Goal: Task Accomplishment & Management: Manage account settings

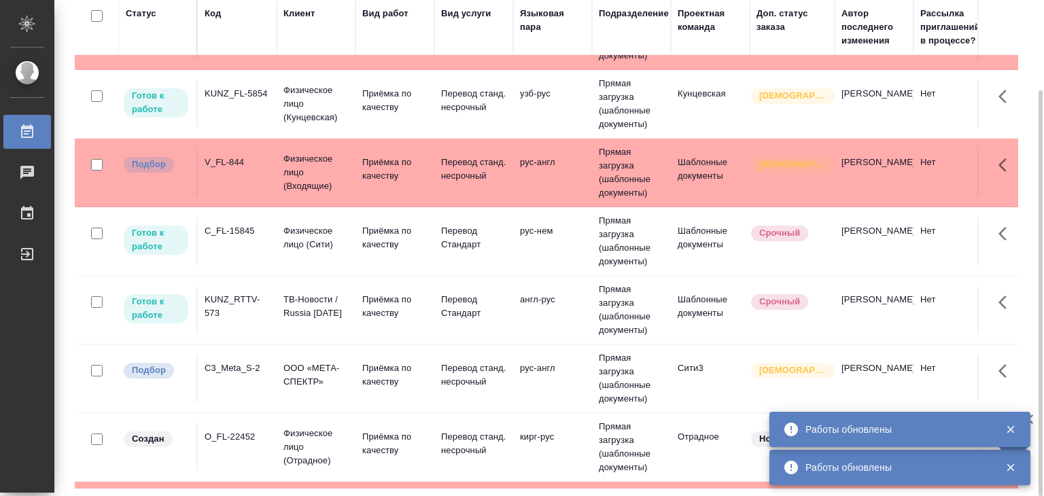
scroll to position [204, 0]
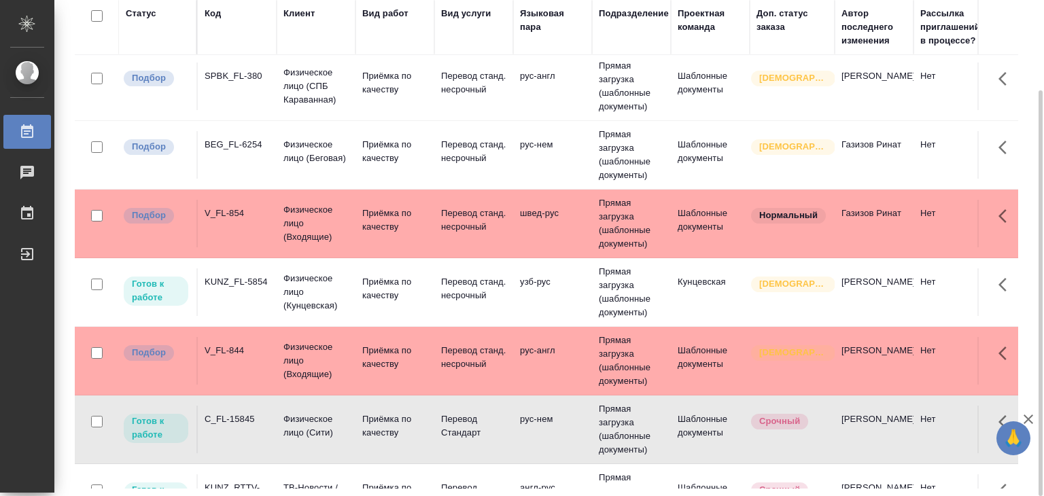
scroll to position [0, 0]
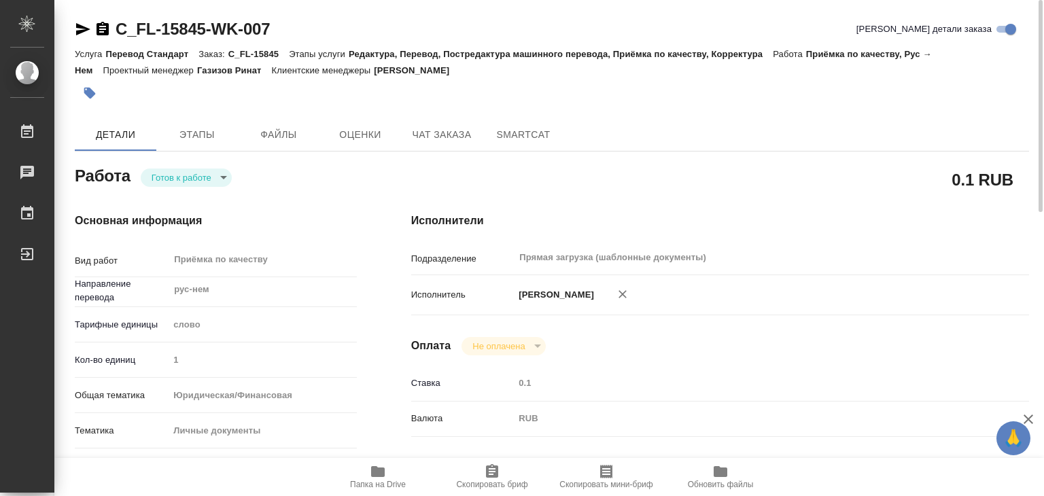
click at [366, 480] on span "Папка на Drive" at bounding box center [378, 485] width 56 height 10
click at [205, 139] on span "Этапы" at bounding box center [196, 134] width 65 height 17
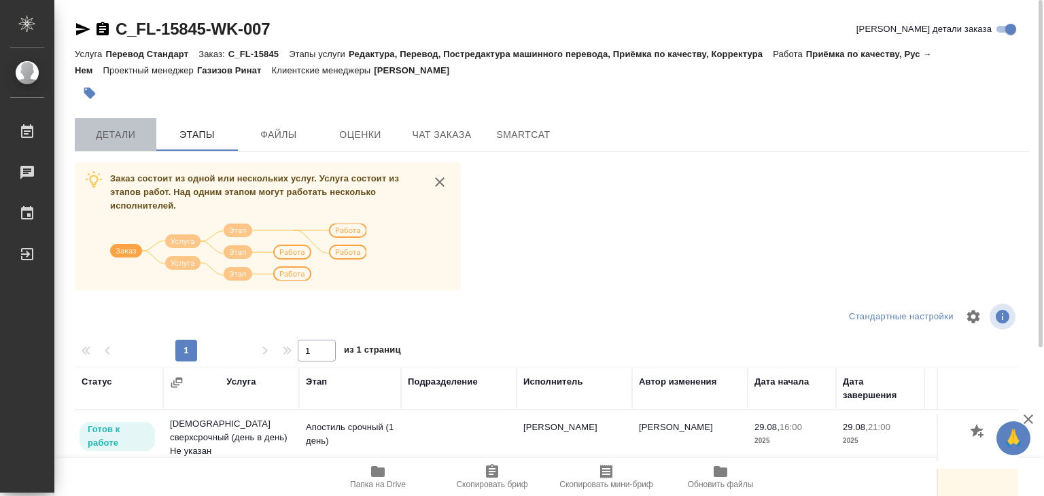
click at [125, 141] on span "Детали" at bounding box center [115, 134] width 65 height 17
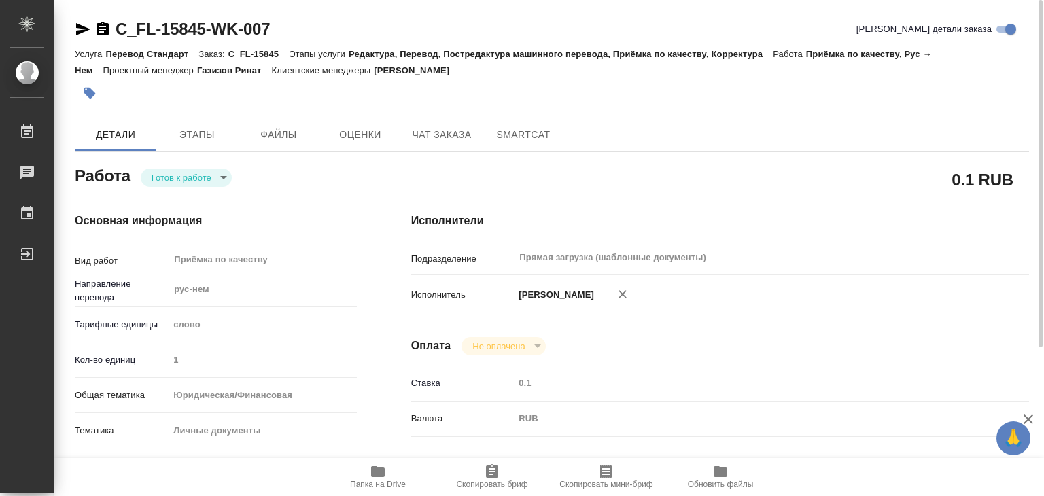
type textarea "x"
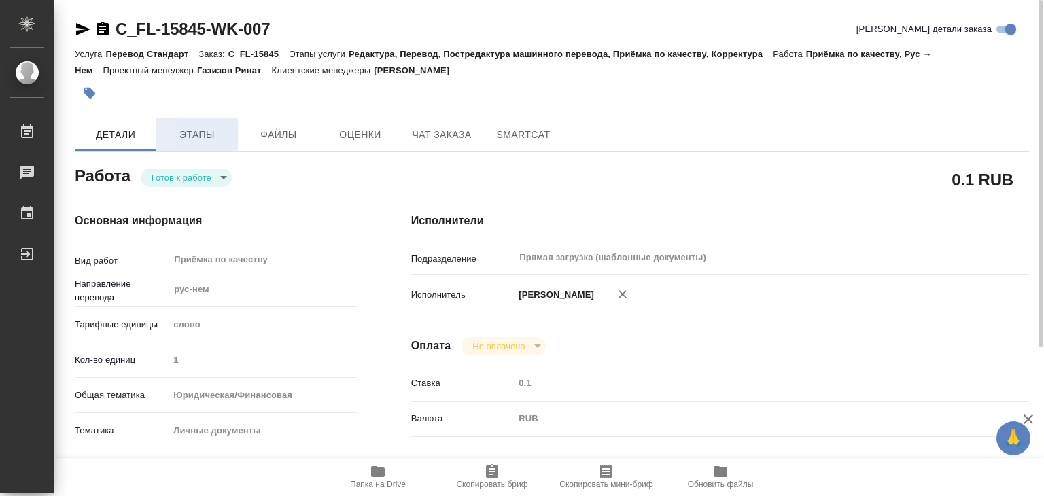
click at [211, 135] on span "Этапы" at bounding box center [196, 134] width 65 height 17
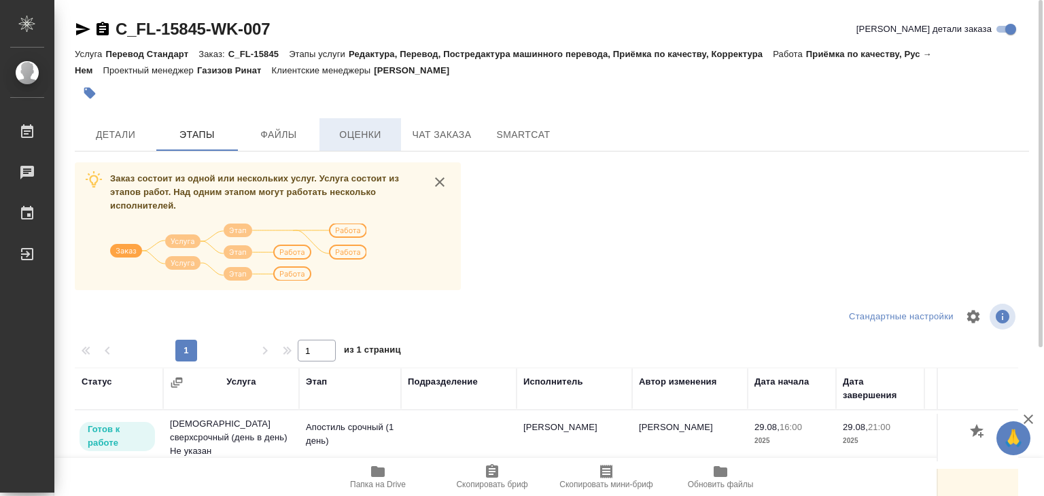
click at [319, 139] on button "Оценки" at bounding box center [360, 134] width 82 height 33
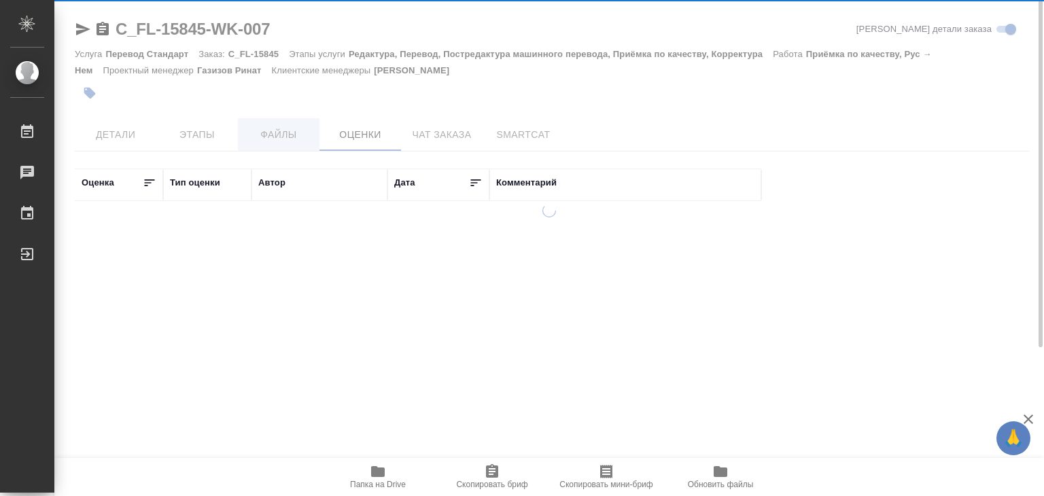
click at [266, 139] on div "C_FL-15845-WK-007 Кратко детали заказа Услуга Перевод Стандарт Заказ: C_FL-1584…" at bounding box center [551, 254] width 969 height 509
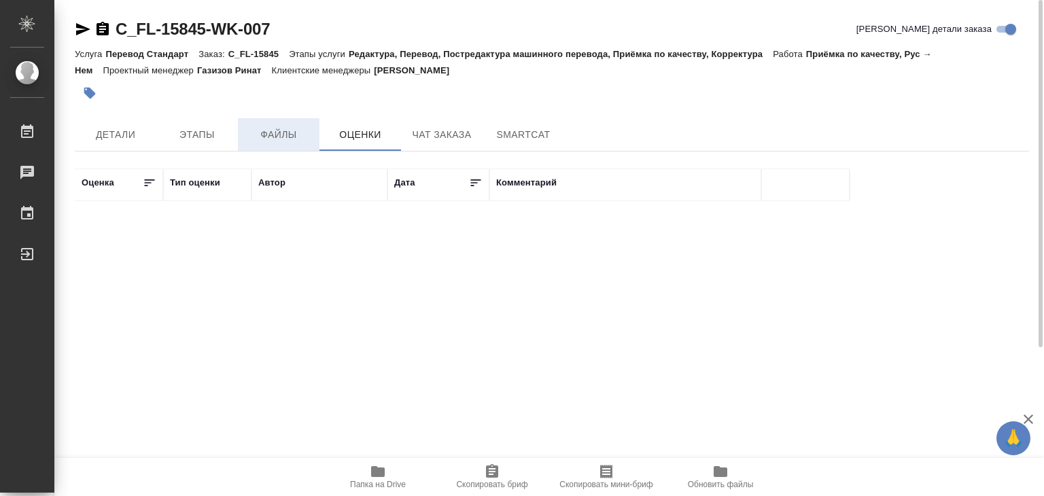
click at [266, 128] on span "Файлы" at bounding box center [278, 134] width 65 height 17
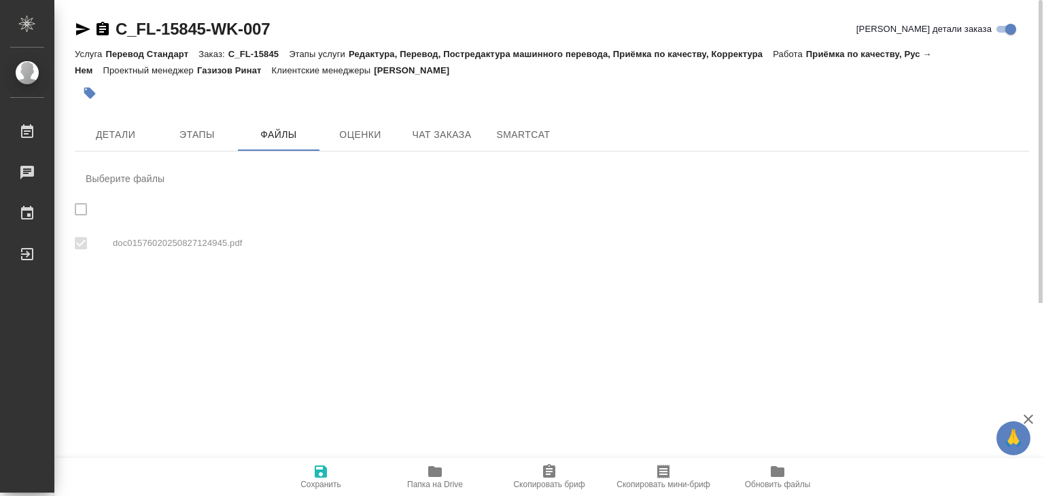
checkbox input "true"
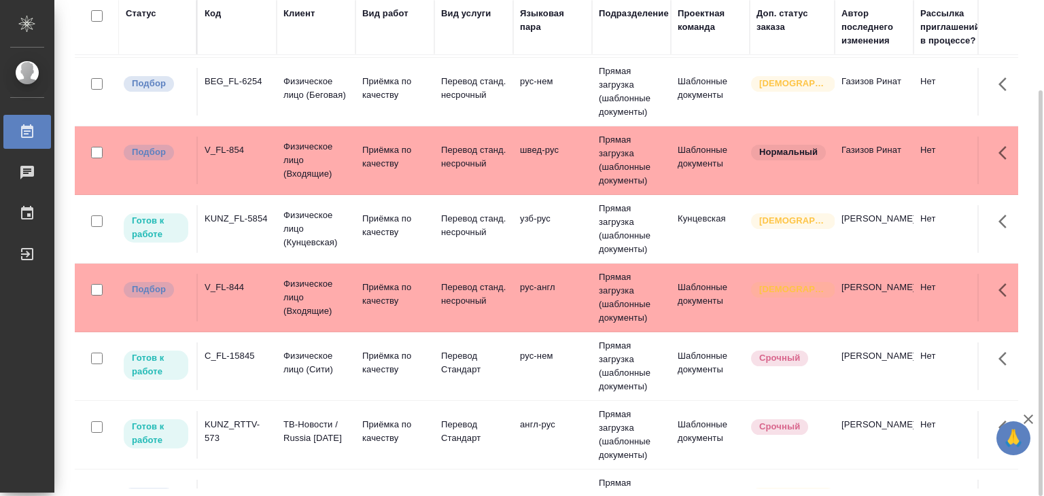
scroll to position [68, 0]
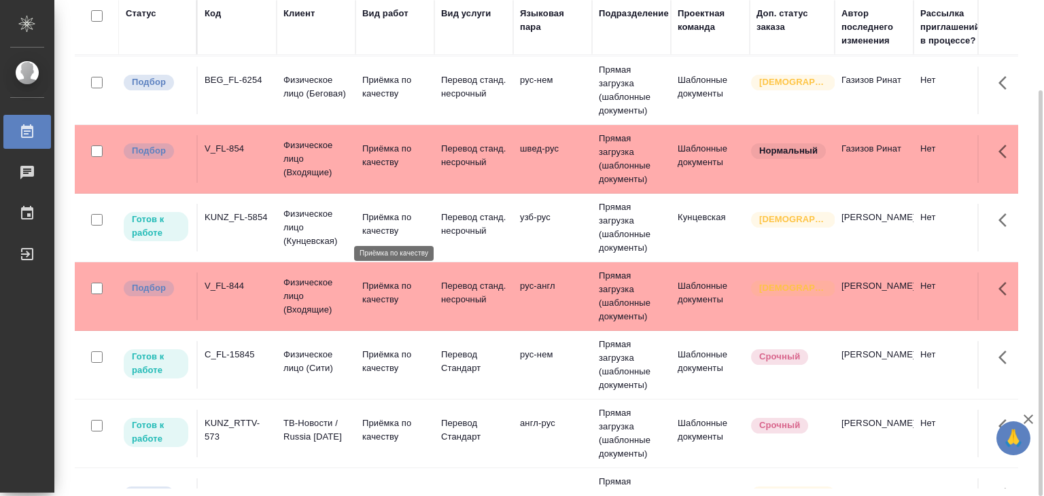
click at [382, 224] on p "Приёмка по качеству" at bounding box center [394, 224] width 65 height 27
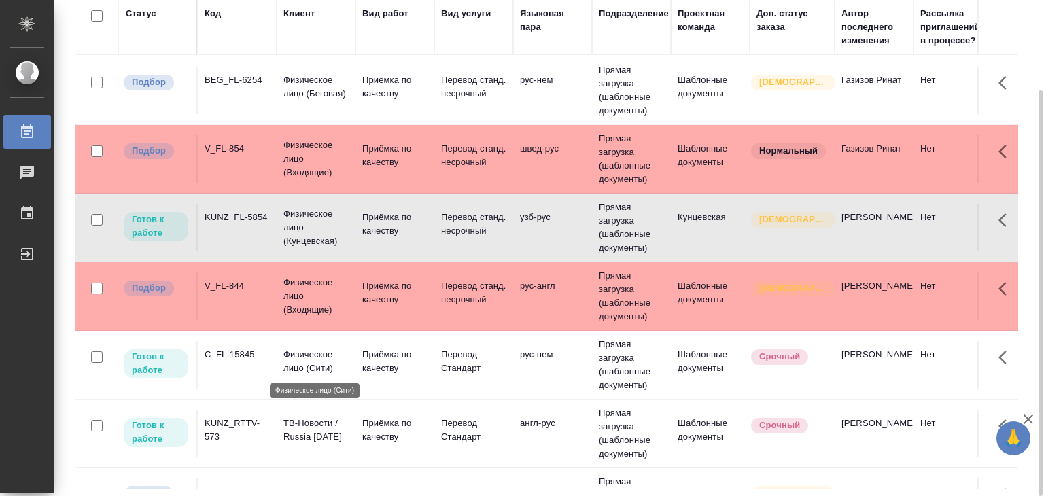
click at [337, 365] on p "Физическое лицо (Сити)" at bounding box center [315, 361] width 65 height 27
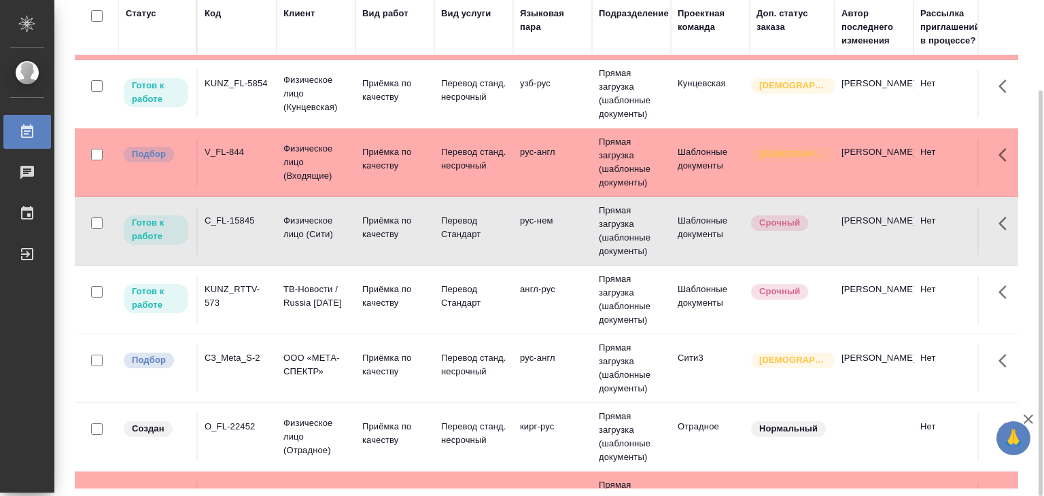
scroll to position [204, 0]
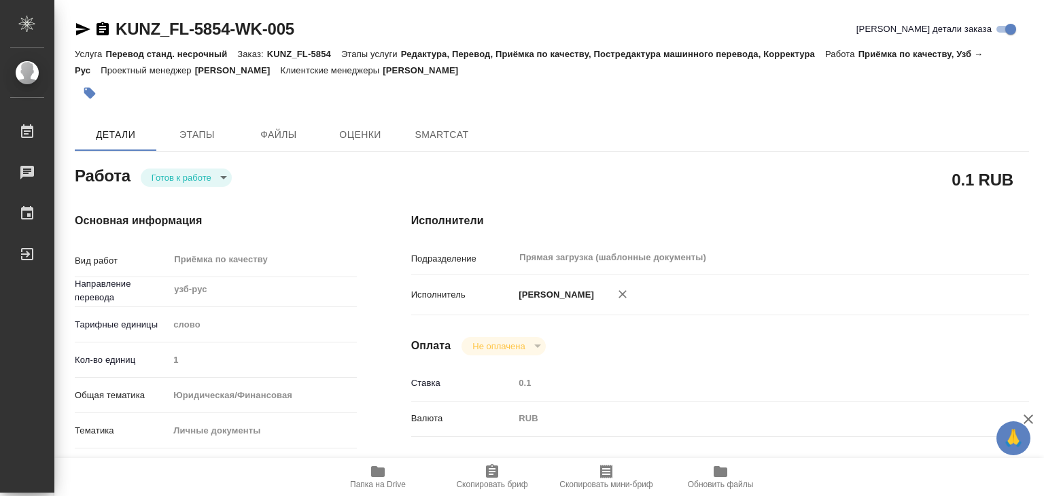
type textarea "x"
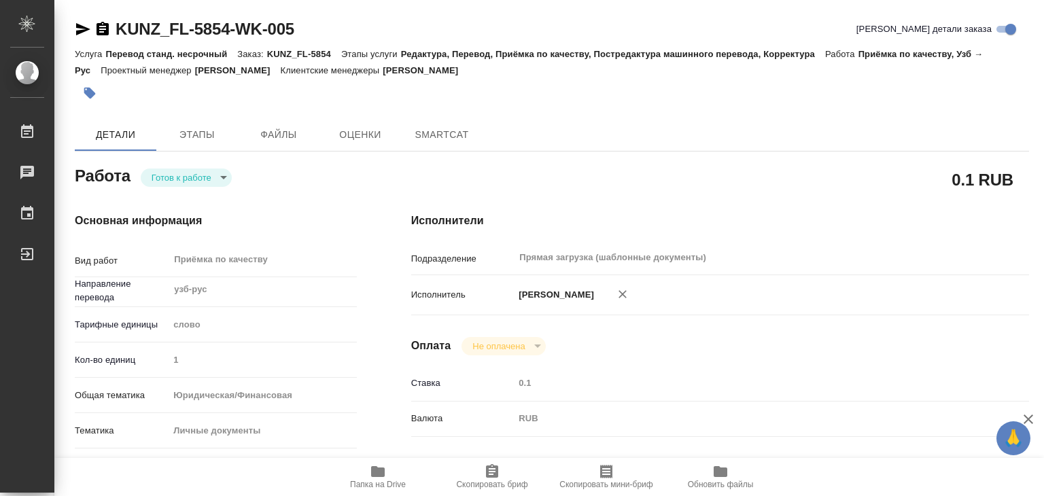
type textarea "x"
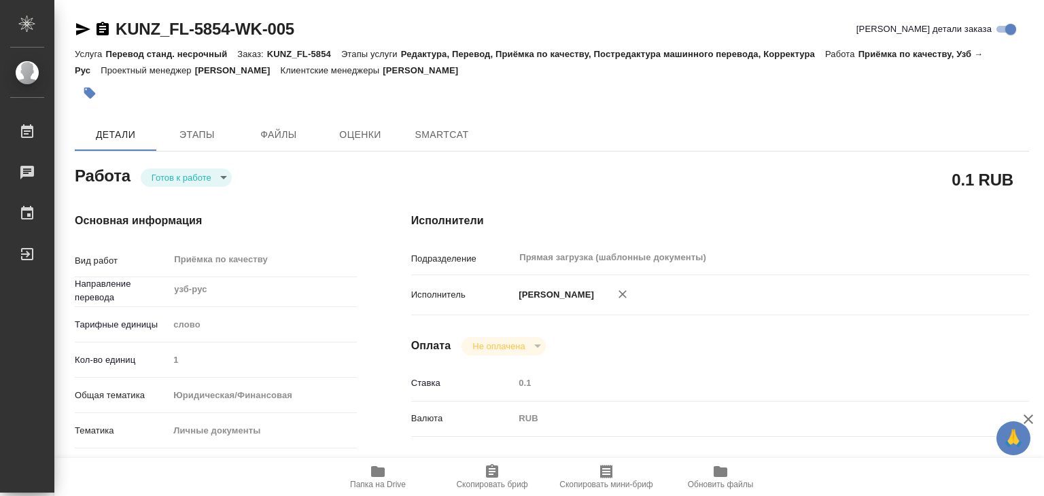
type textarea "x"
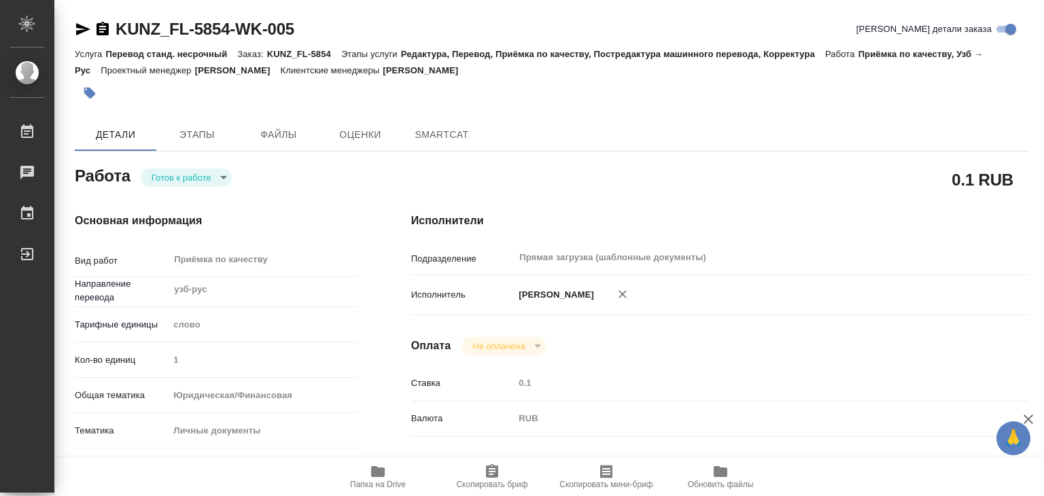
scroll to position [340, 0]
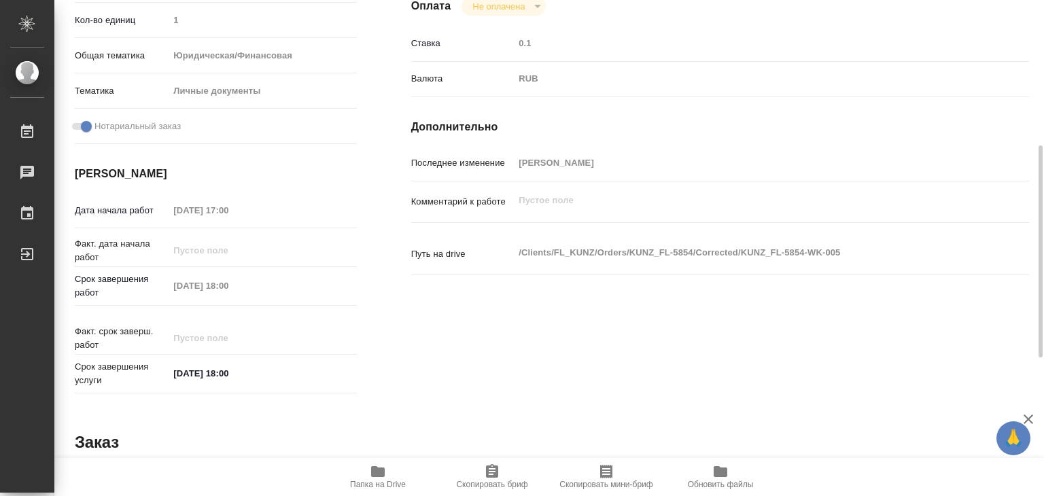
type textarea "x"
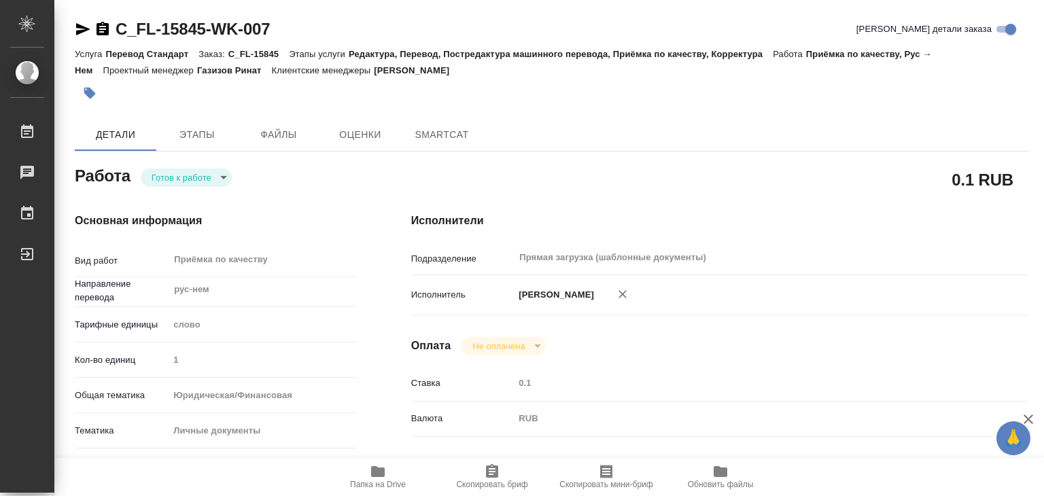
type textarea "x"
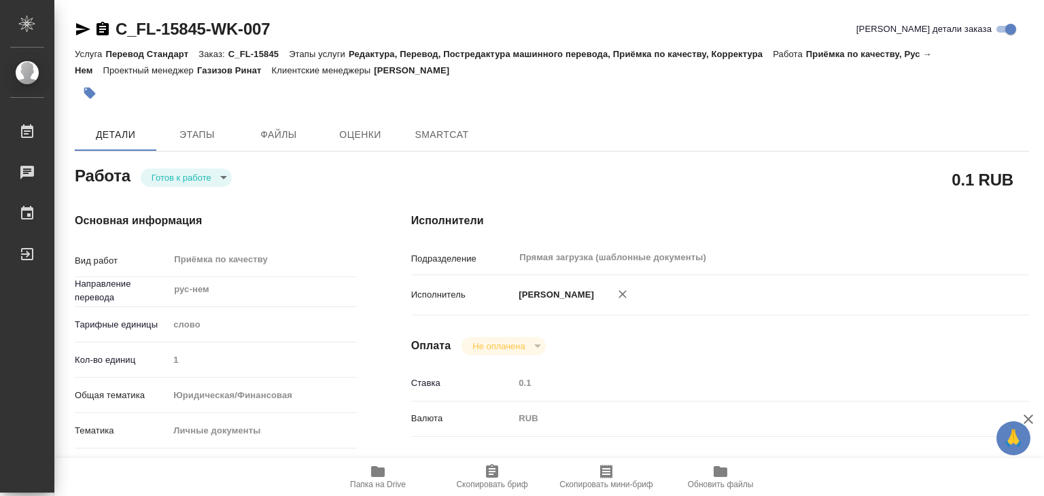
type textarea "x"
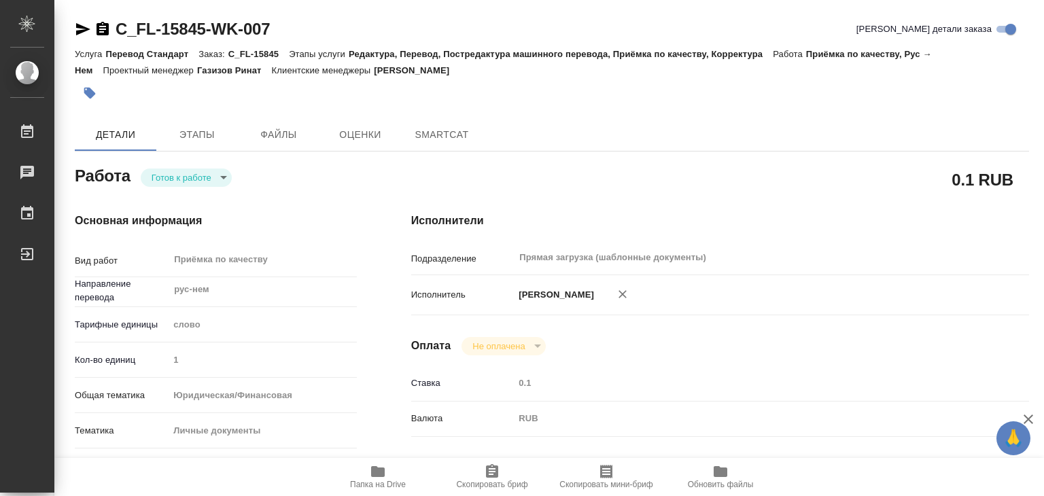
type textarea "x"
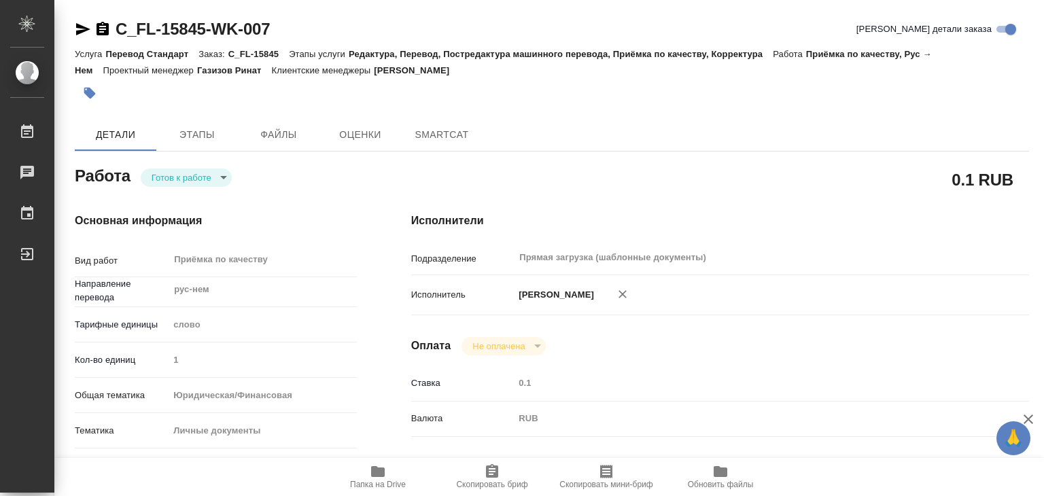
type textarea "x"
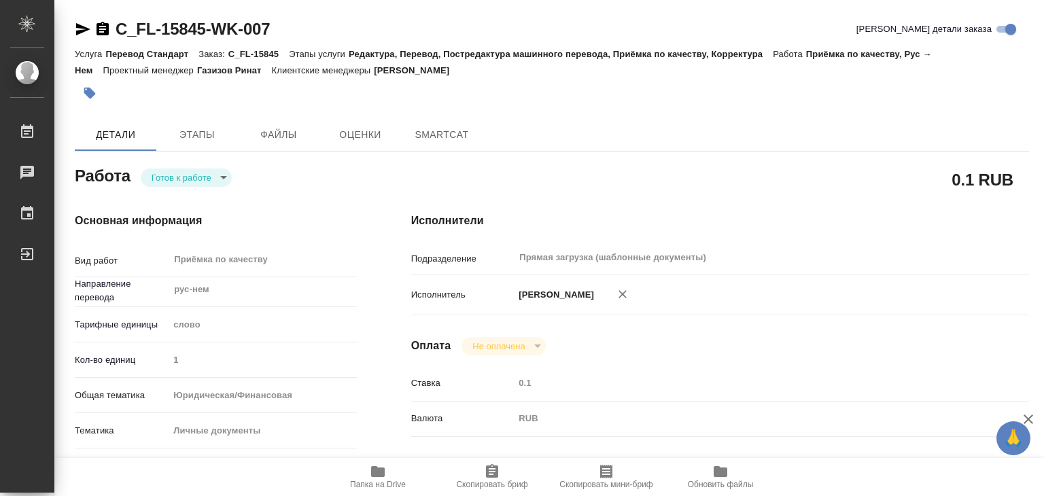
type textarea "x"
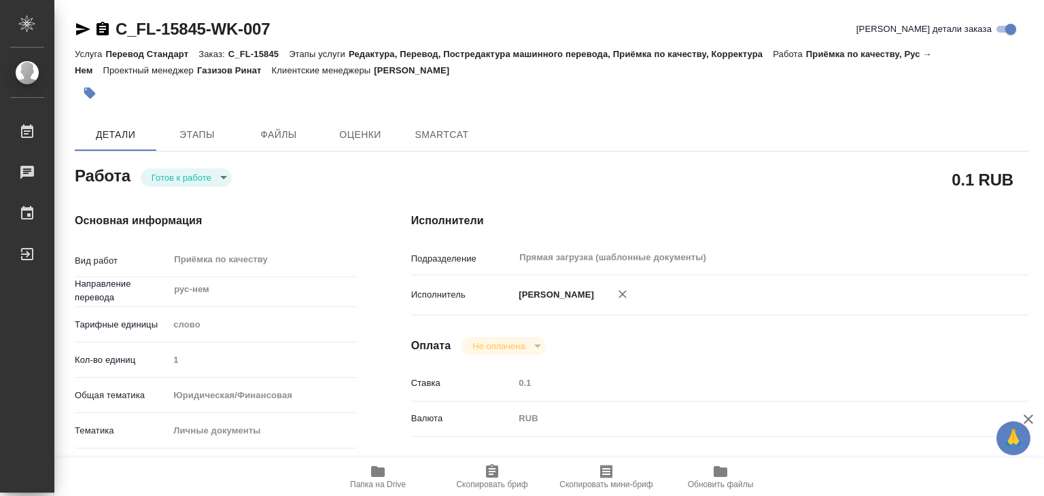
type textarea "x"
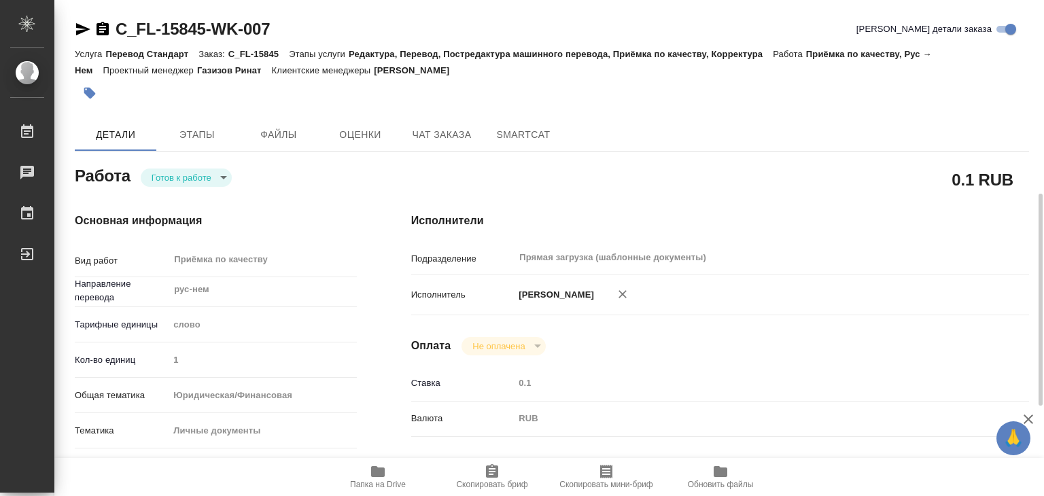
scroll to position [272, 0]
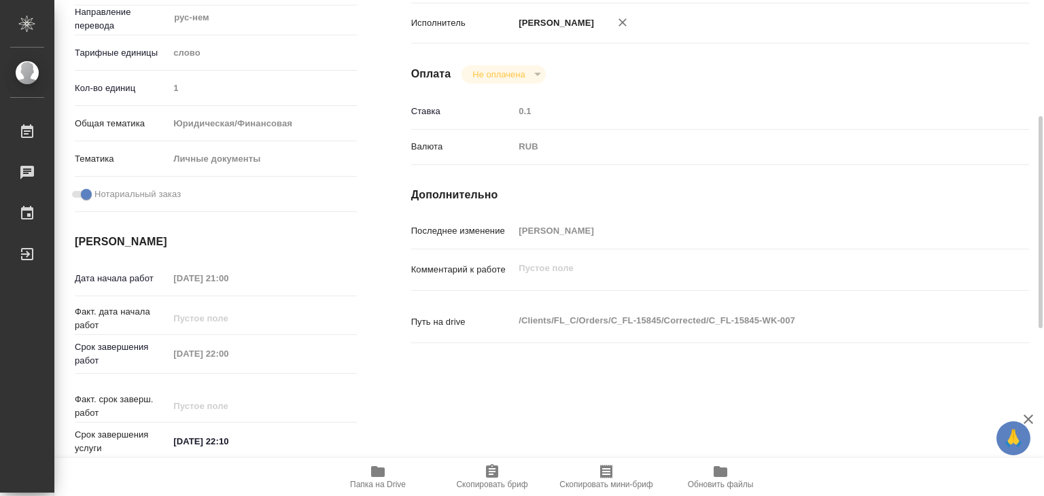
type textarea "x"
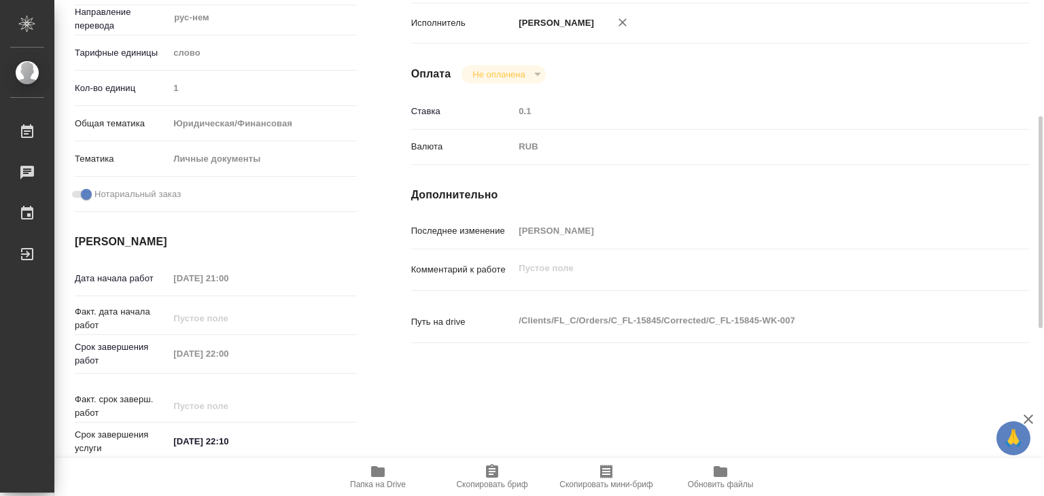
type textarea "x"
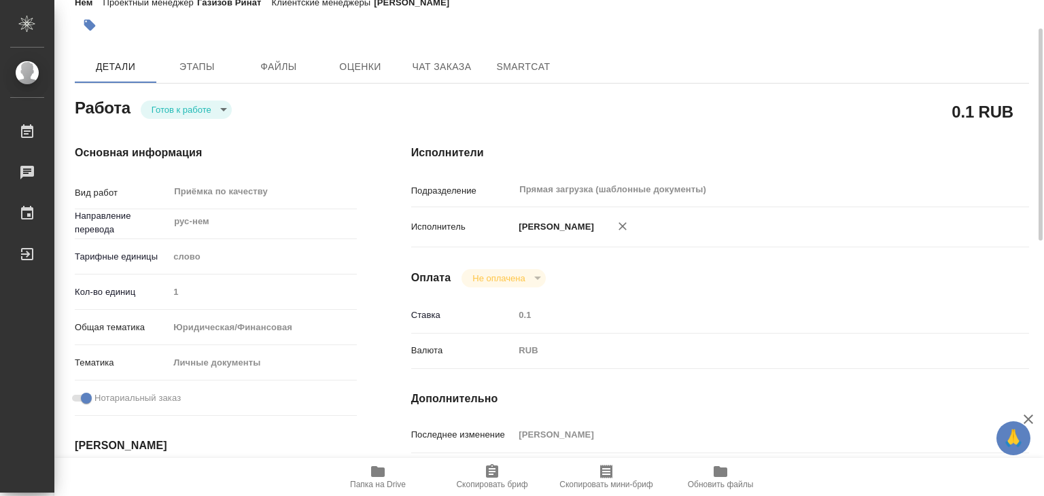
scroll to position [0, 0]
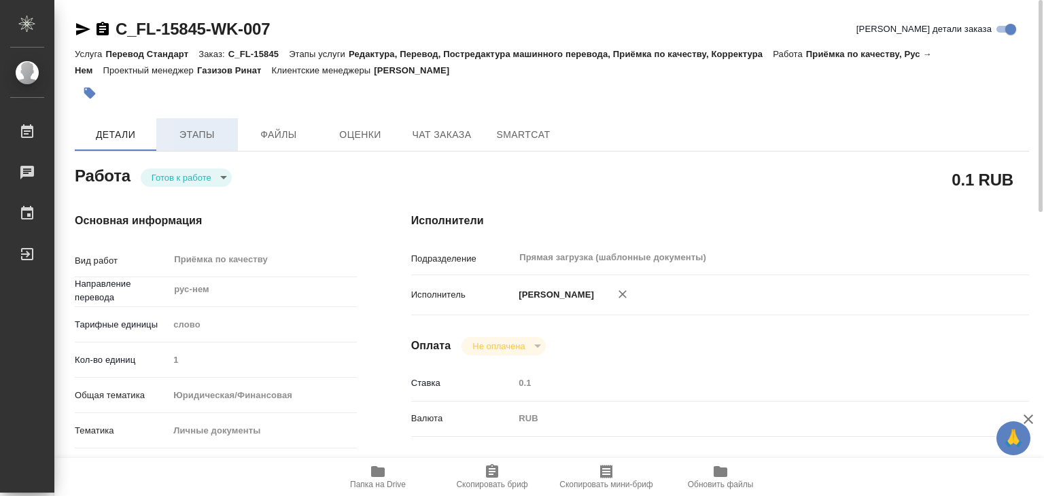
click at [201, 137] on span "Этапы" at bounding box center [196, 134] width 65 height 17
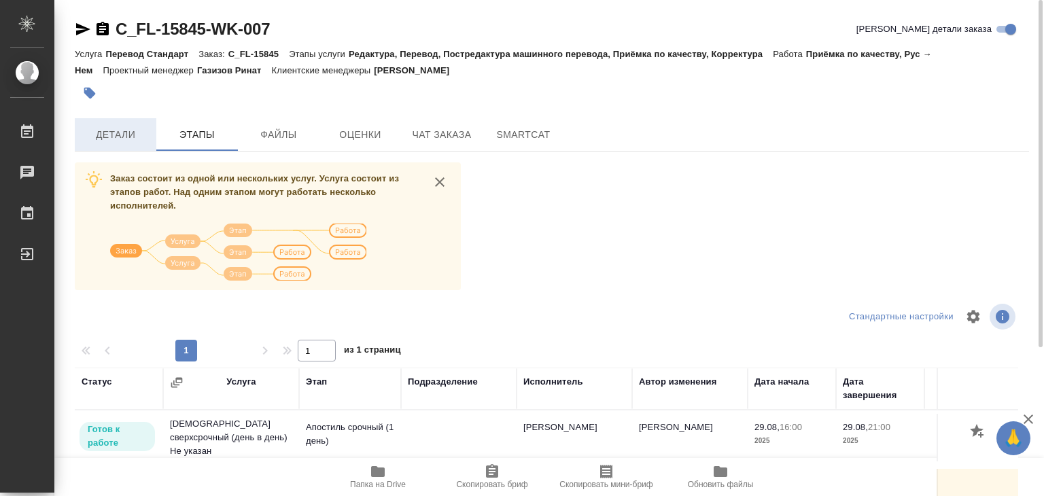
click at [109, 127] on span "Детали" at bounding box center [115, 134] width 65 height 17
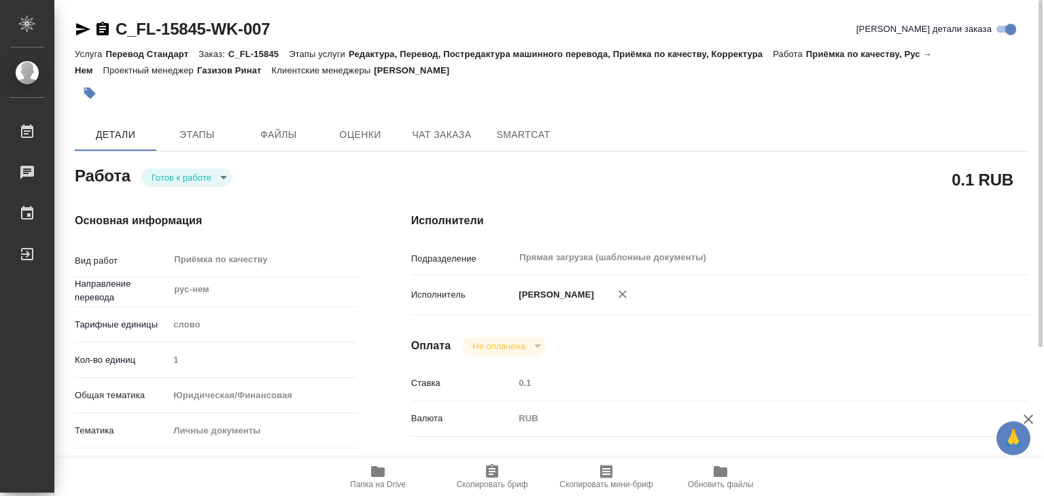
type textarea "x"
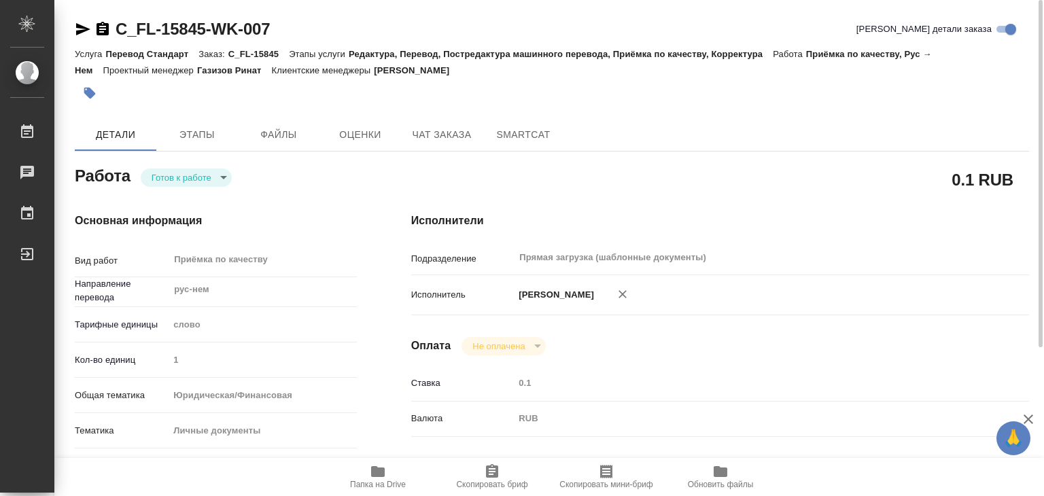
type textarea "x"
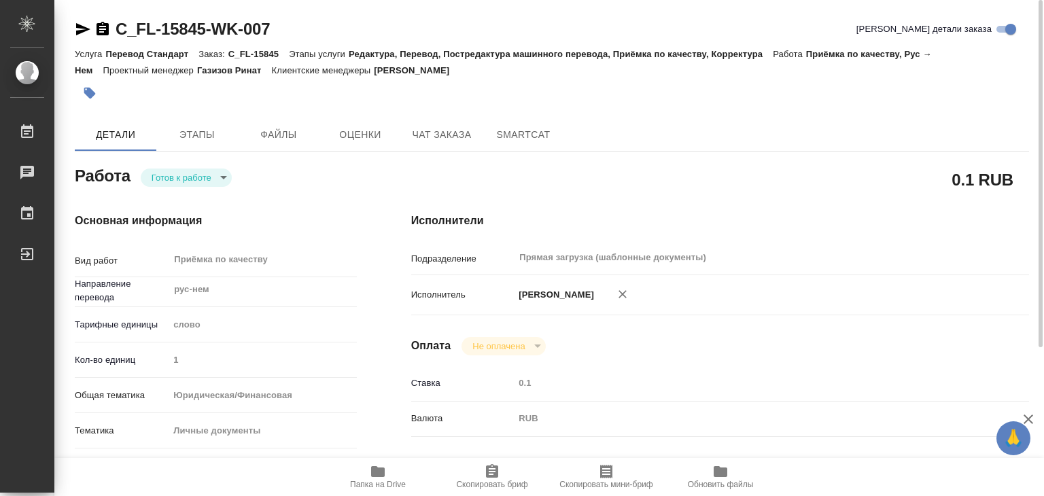
type textarea "x"
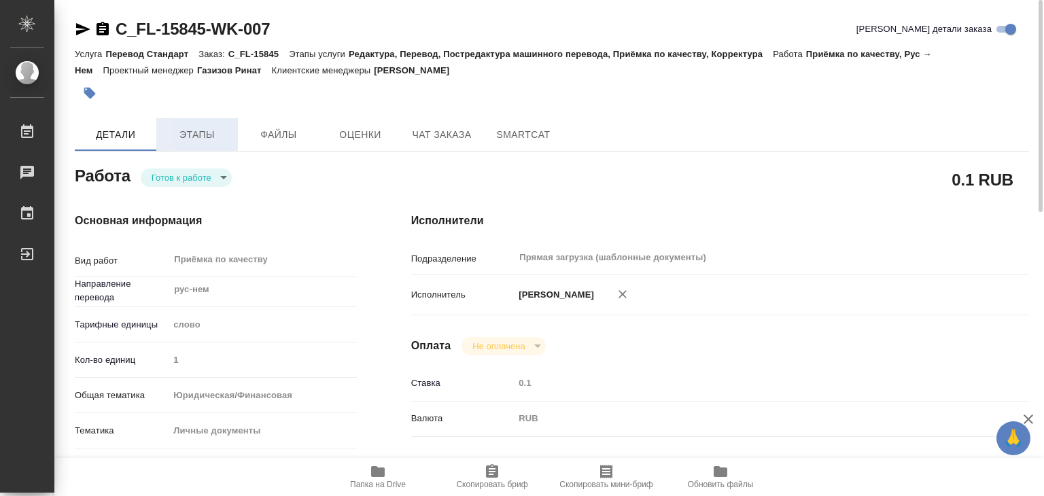
click at [215, 129] on span "Этапы" at bounding box center [196, 134] width 65 height 17
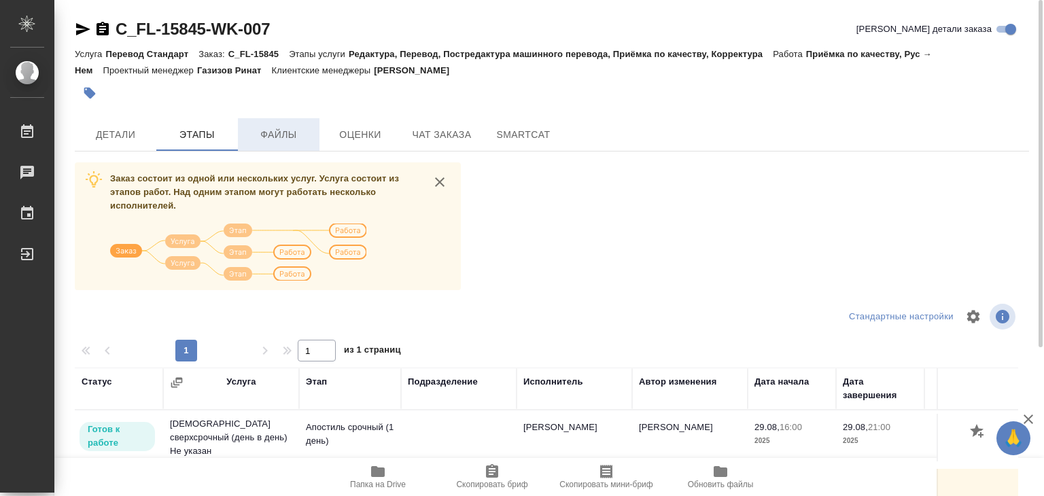
click at [268, 137] on span "Файлы" at bounding box center [278, 134] width 65 height 17
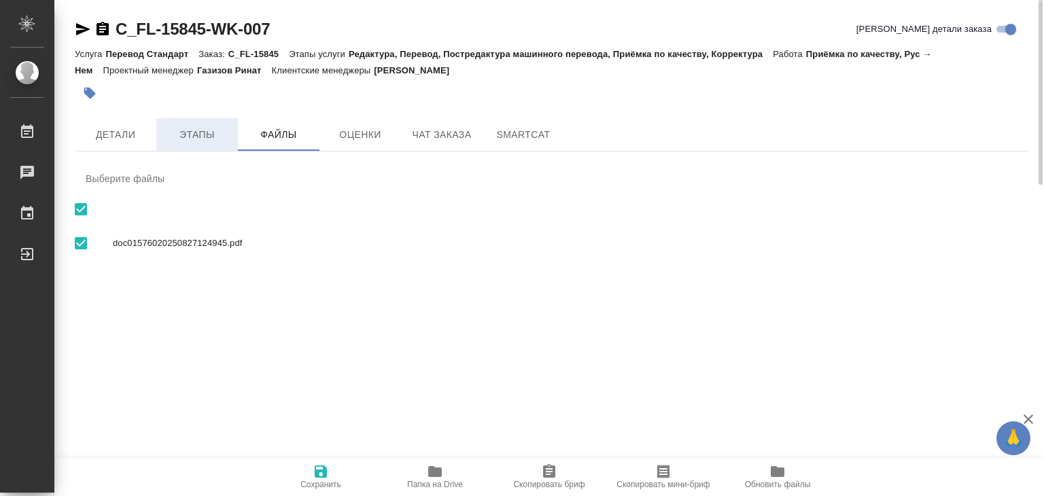
click at [190, 132] on span "Этапы" at bounding box center [196, 134] width 65 height 17
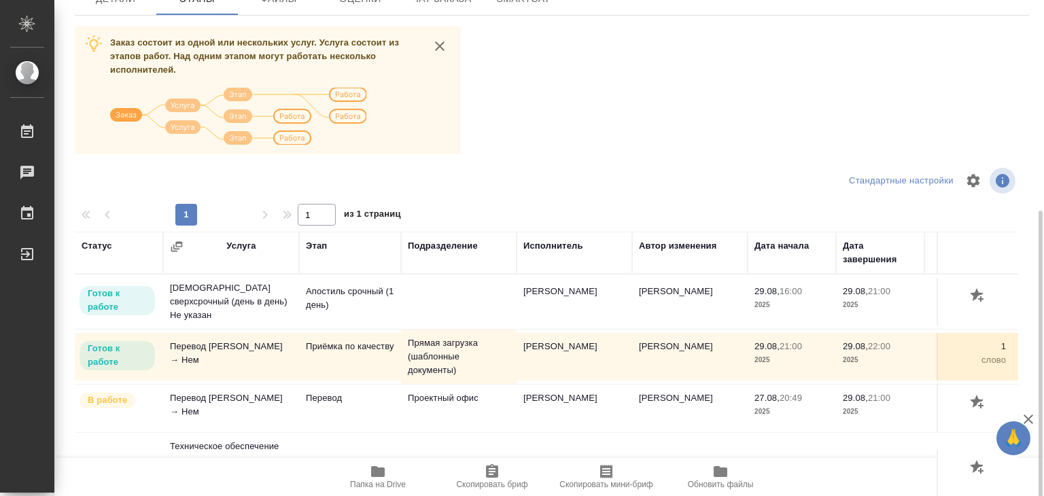
scroll to position [204, 0]
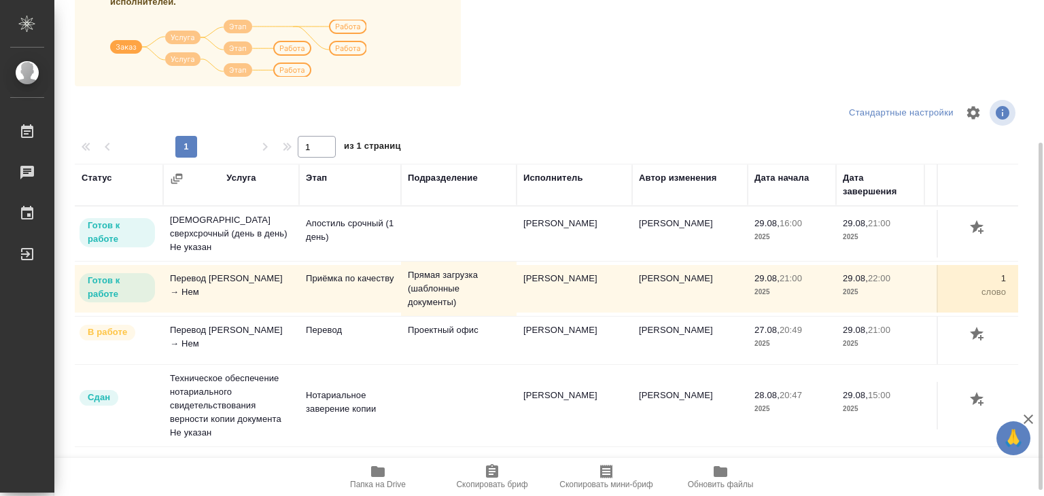
click at [391, 481] on span "Папка на Drive" at bounding box center [378, 485] width 56 height 10
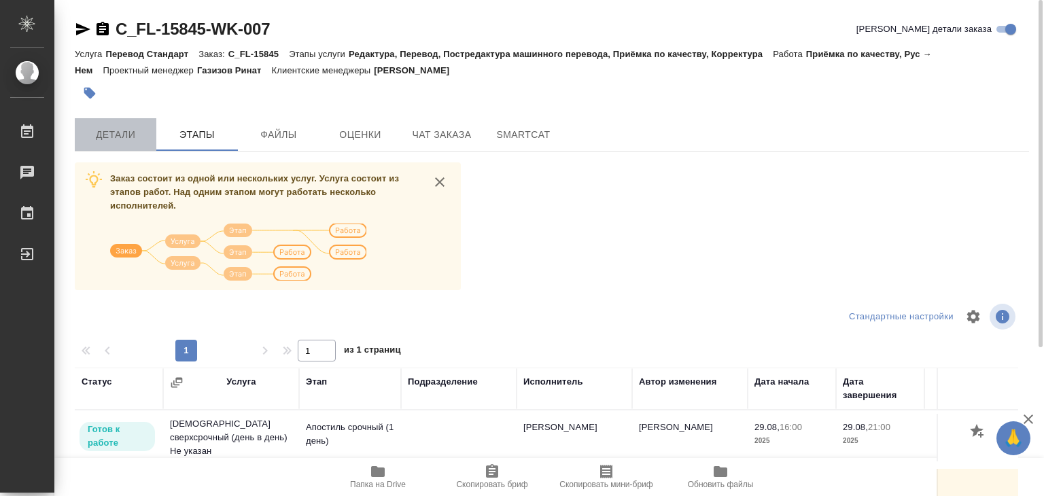
click at [121, 128] on span "Детали" at bounding box center [115, 134] width 65 height 17
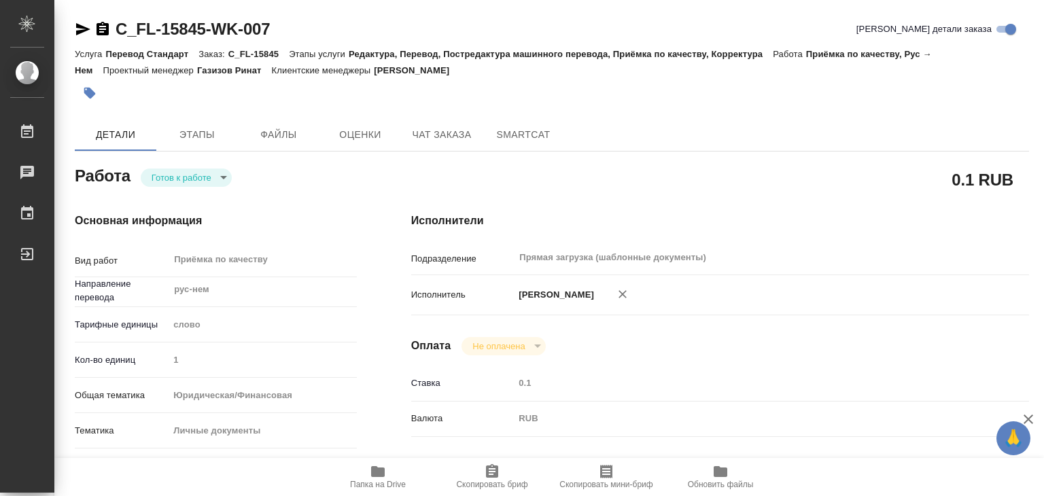
type textarea "x"
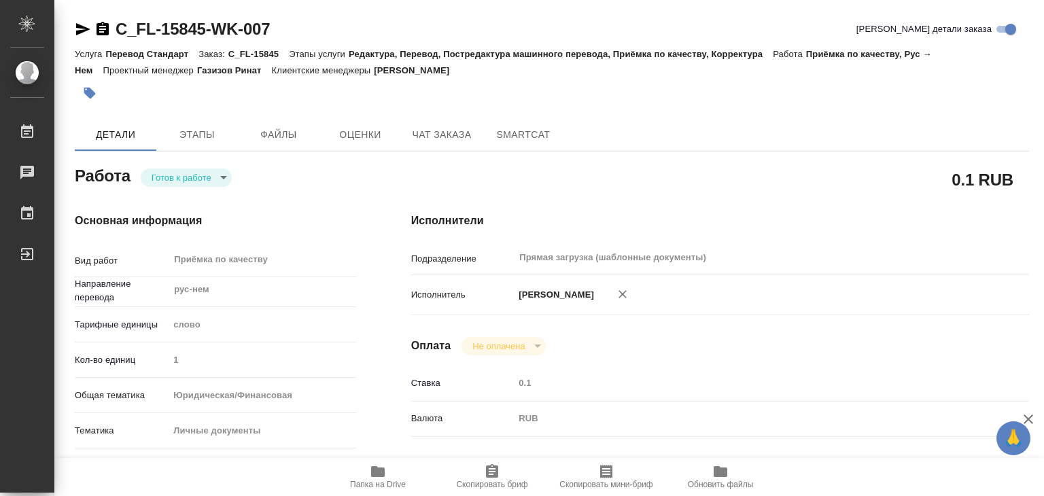
type textarea "x"
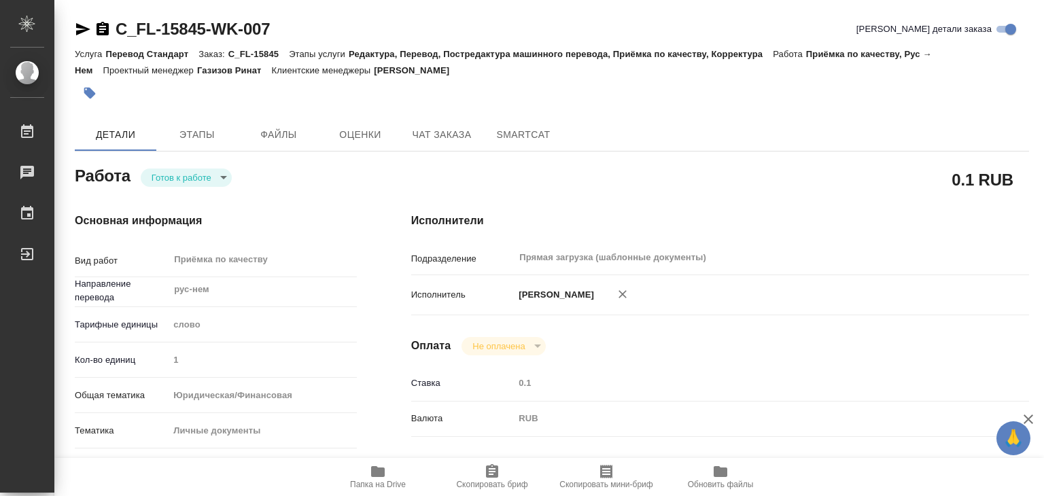
type textarea "x"
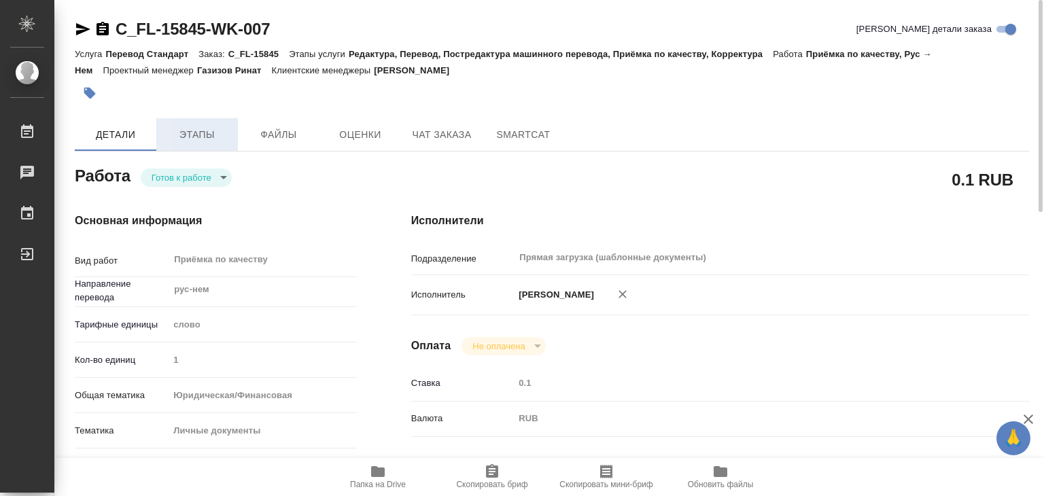
click at [190, 130] on span "Этапы" at bounding box center [196, 134] width 65 height 17
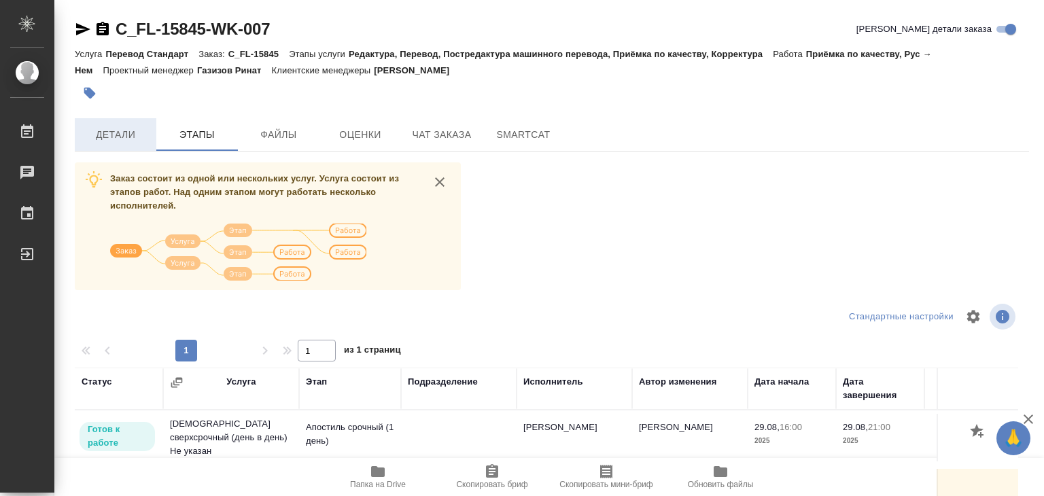
click at [105, 133] on span "Детали" at bounding box center [115, 134] width 65 height 17
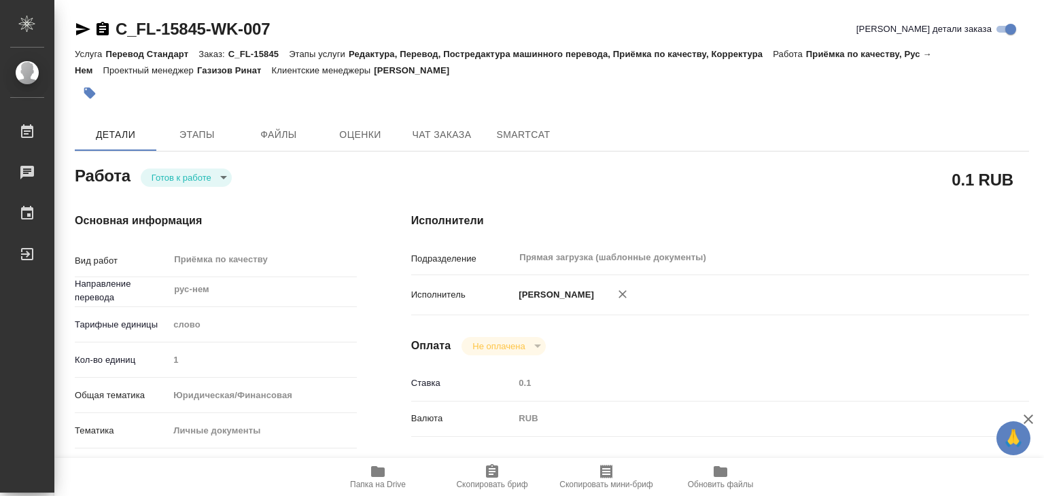
type textarea "x"
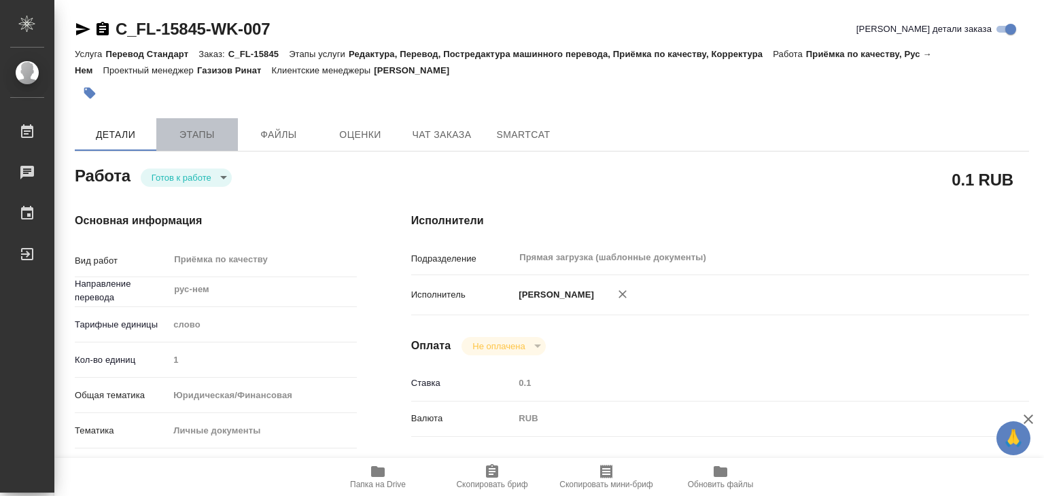
click at [211, 126] on span "Этапы" at bounding box center [196, 134] width 65 height 17
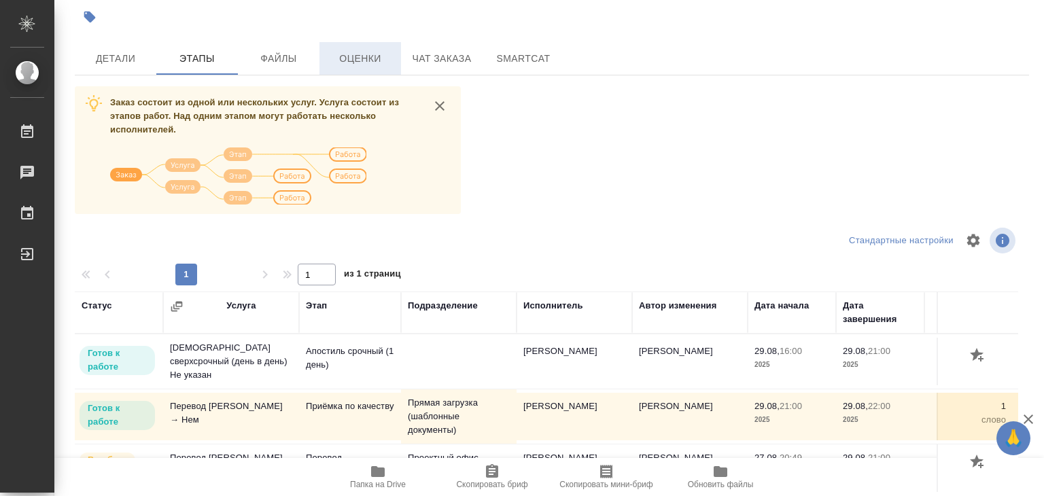
scroll to position [8, 0]
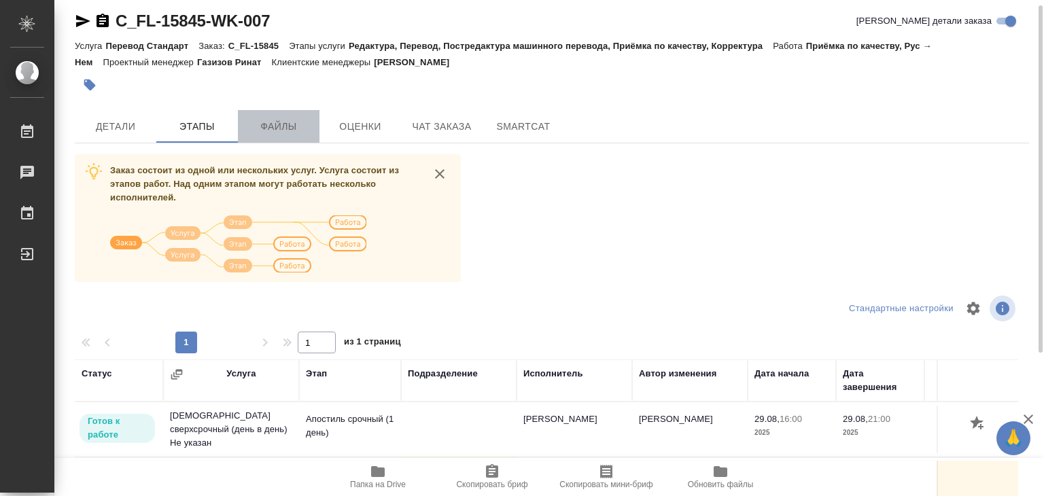
click at [258, 118] on span "Файлы" at bounding box center [278, 126] width 65 height 17
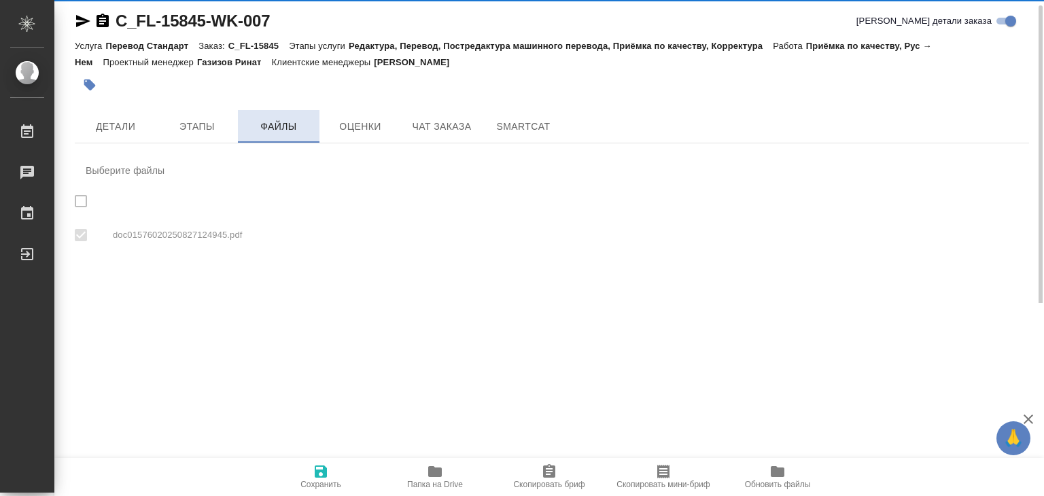
checkbox input "true"
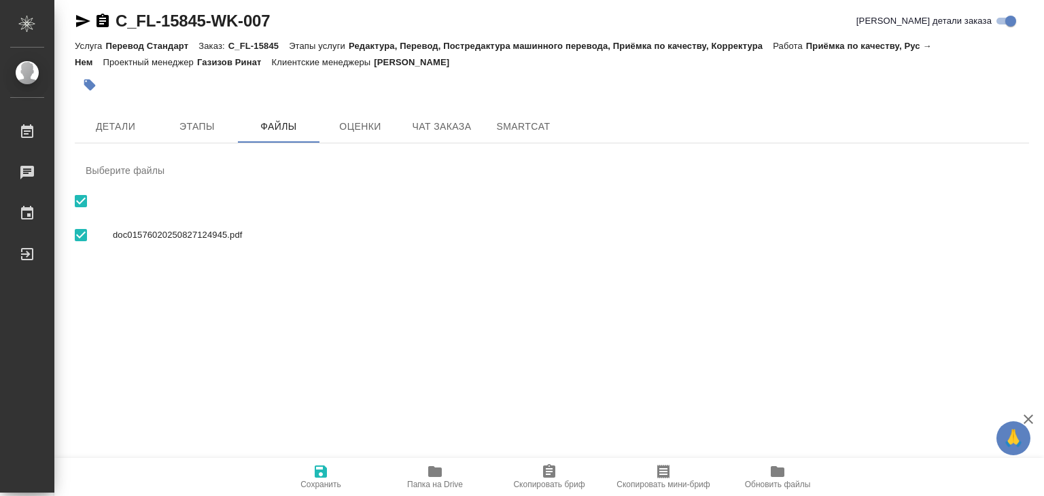
click at [435, 465] on icon "button" at bounding box center [435, 471] width 16 height 16
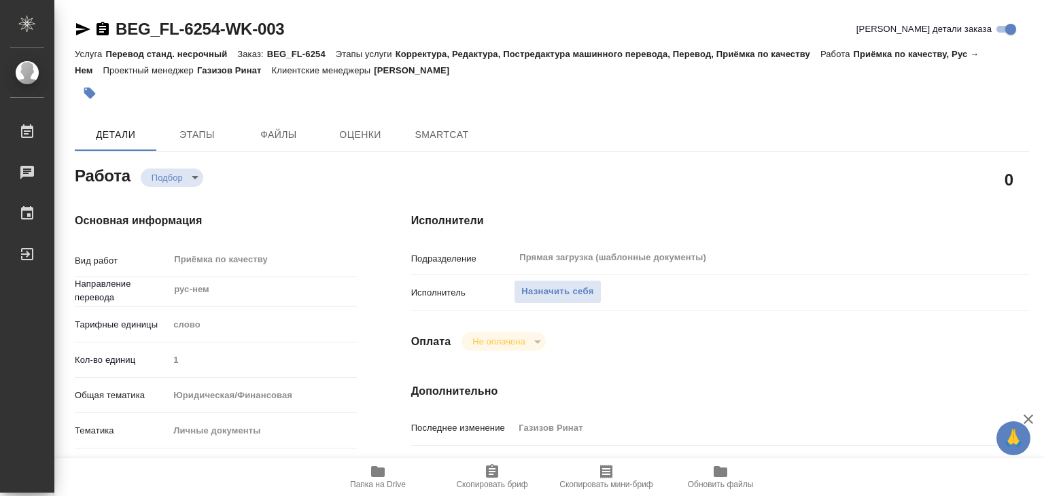
type textarea "x"
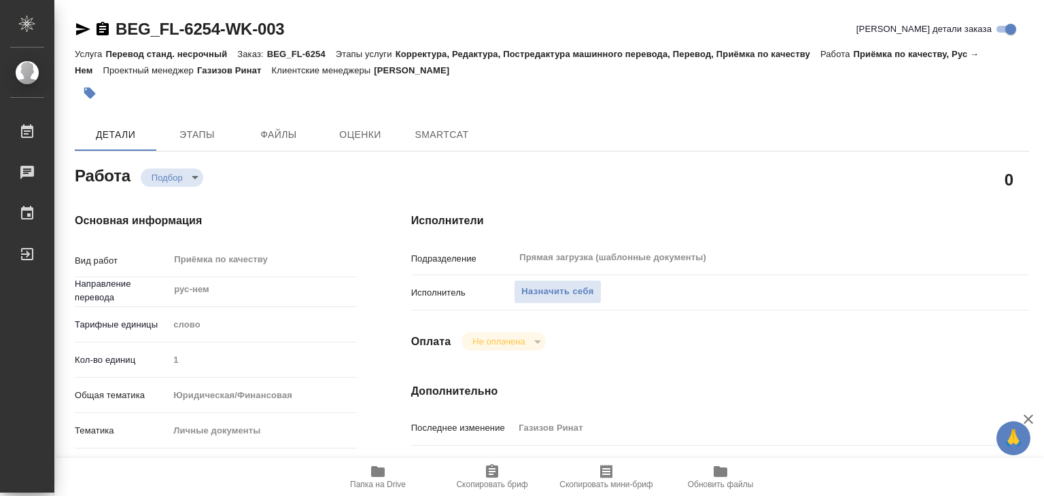
type textarea "x"
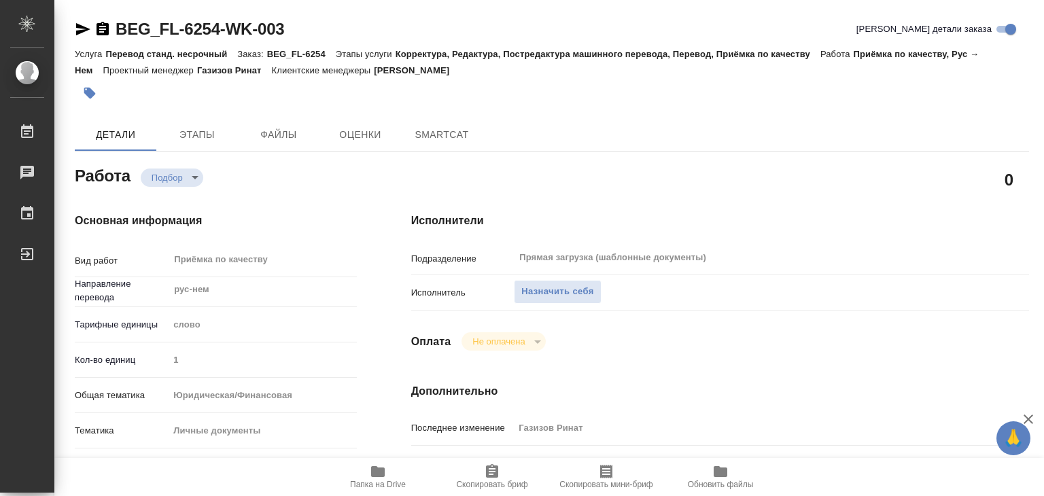
type textarea "x"
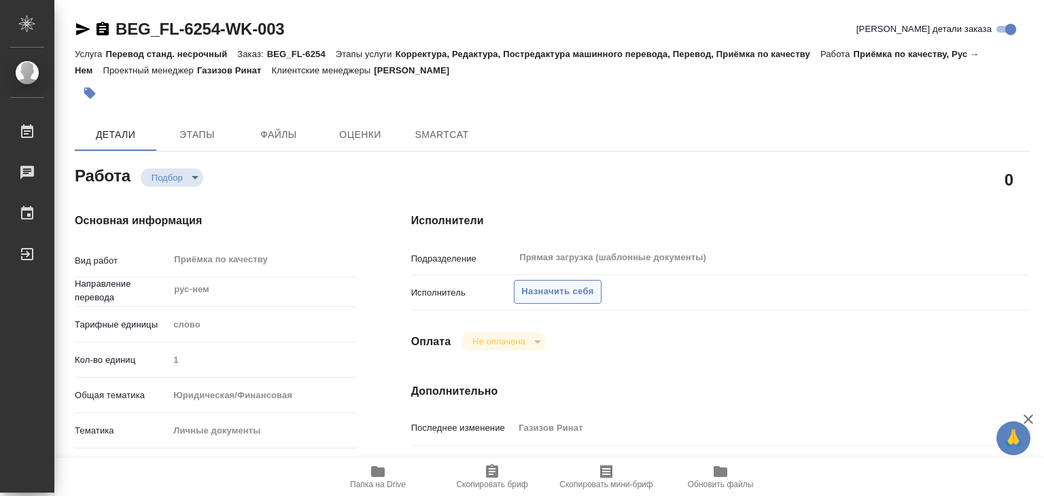
type textarea "x"
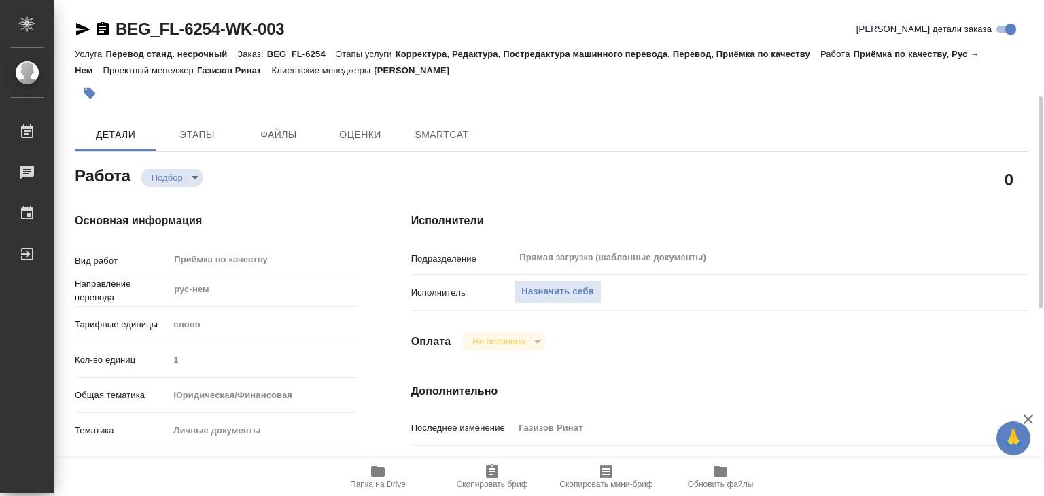
scroll to position [340, 0]
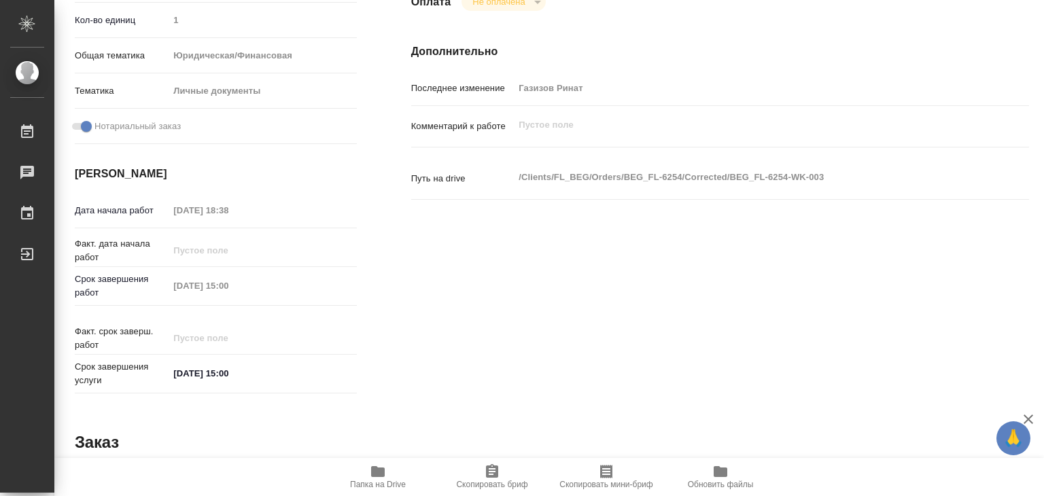
type textarea "x"
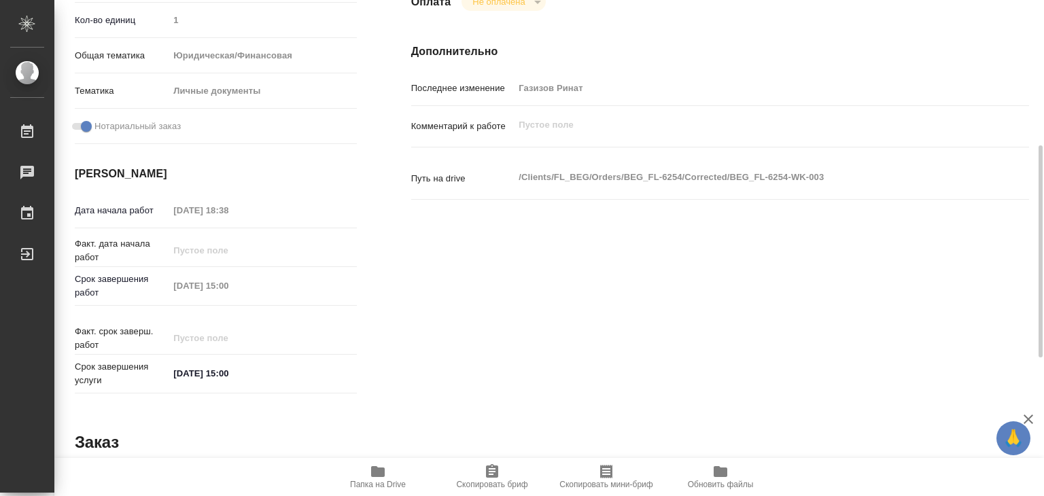
type textarea "x"
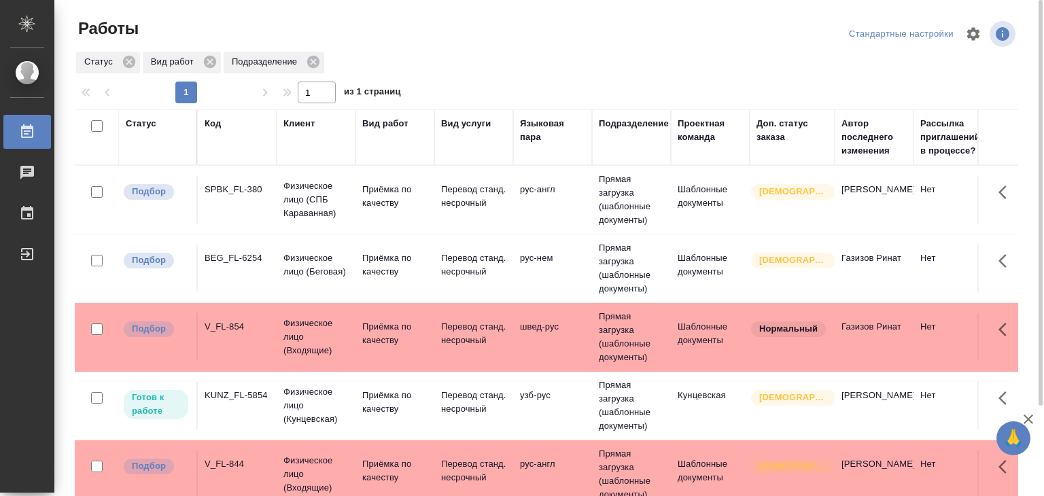
click at [794, 36] on div "Стандартные настройки" at bounding box center [864, 34] width 307 height 33
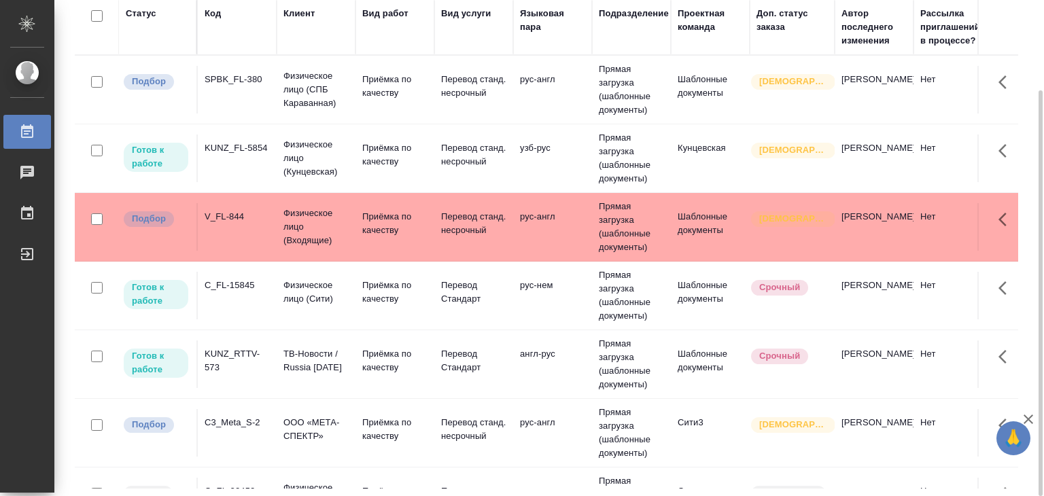
click at [366, 100] on p "Приёмка по качеству" at bounding box center [394, 86] width 65 height 27
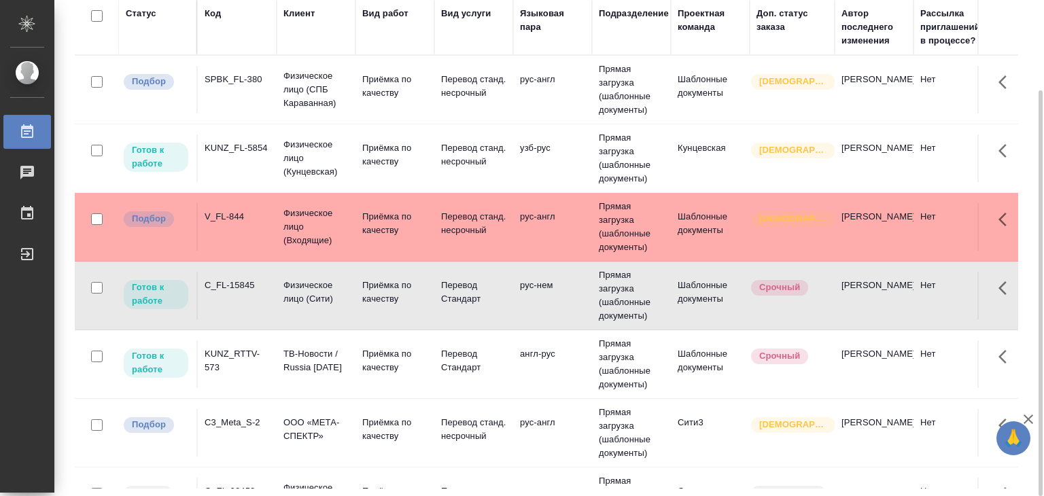
click at [267, 113] on td "KUNZ_FL-5854" at bounding box center [237, 90] width 79 height 48
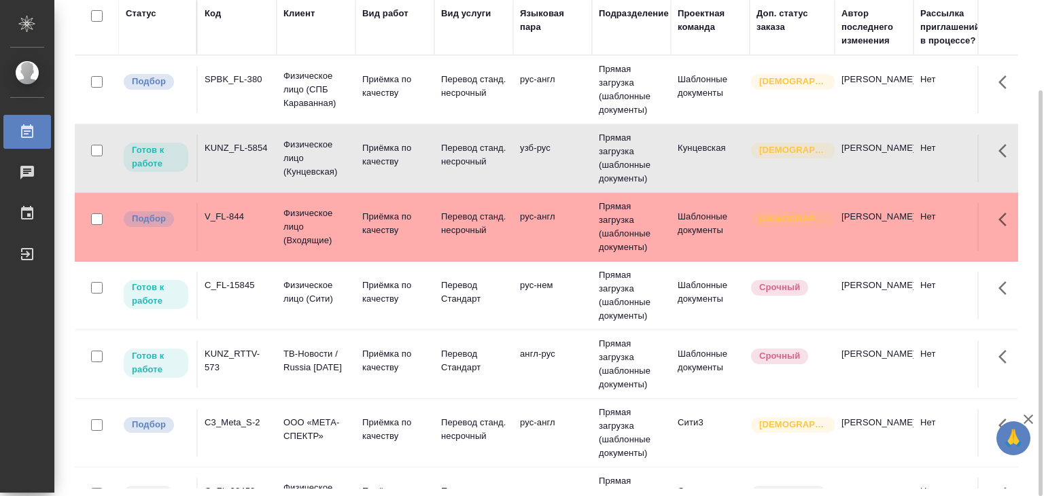
click at [267, 113] on td "KUNZ_FL-5854" at bounding box center [237, 90] width 79 height 48
click at [317, 110] on p "ТВ-Новости / Russia Today" at bounding box center [315, 89] width 65 height 41
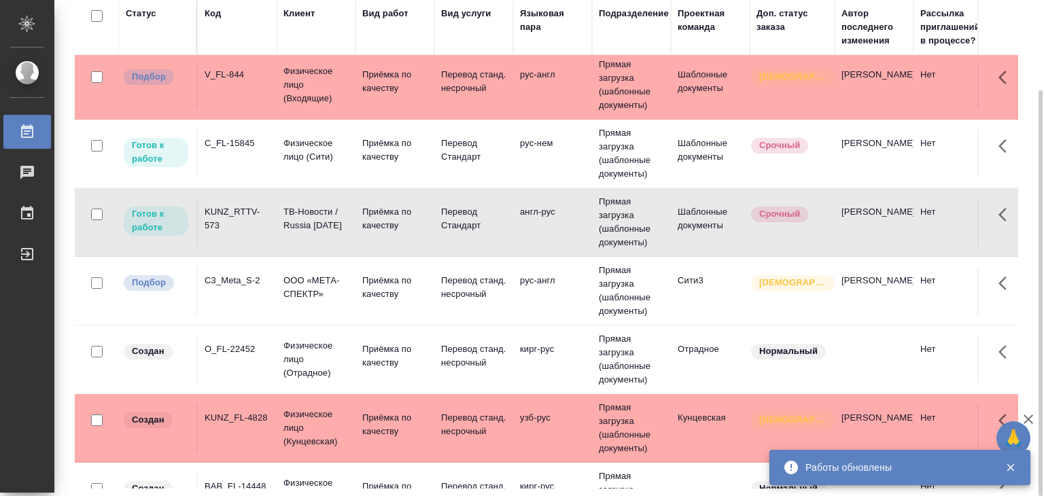
scroll to position [68, 0]
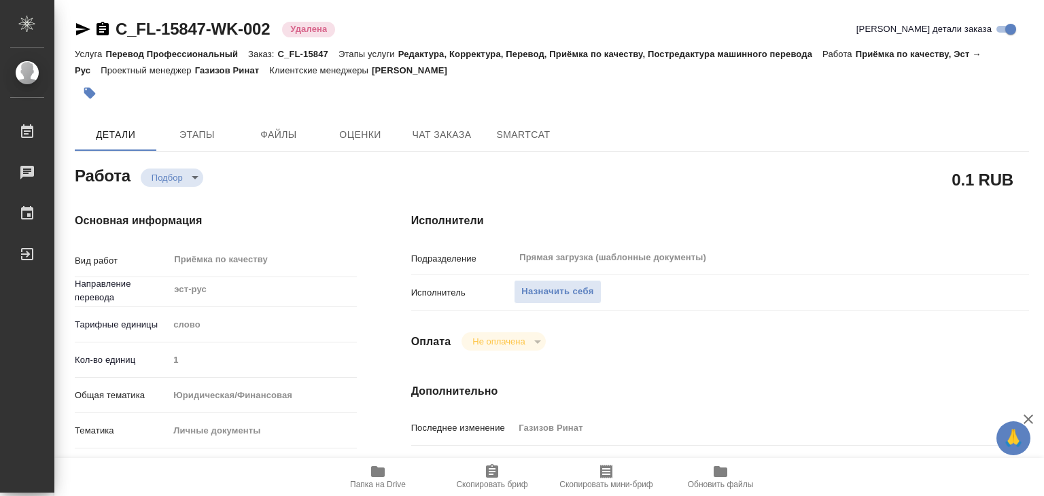
type textarea "x"
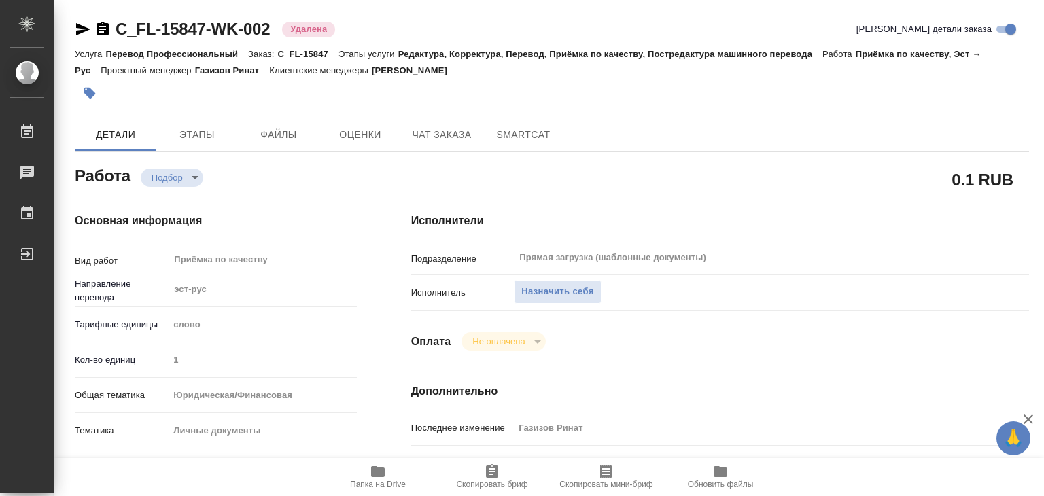
type textarea "x"
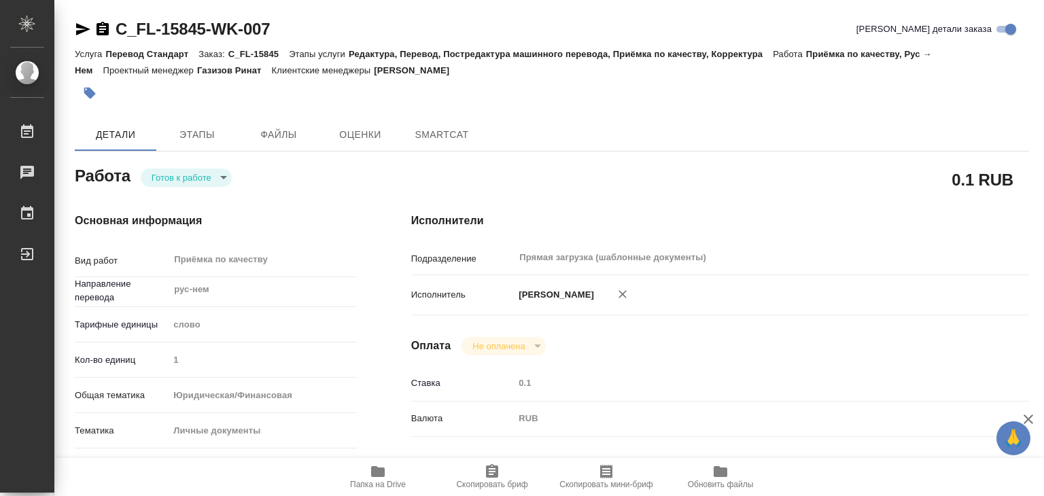
type textarea "x"
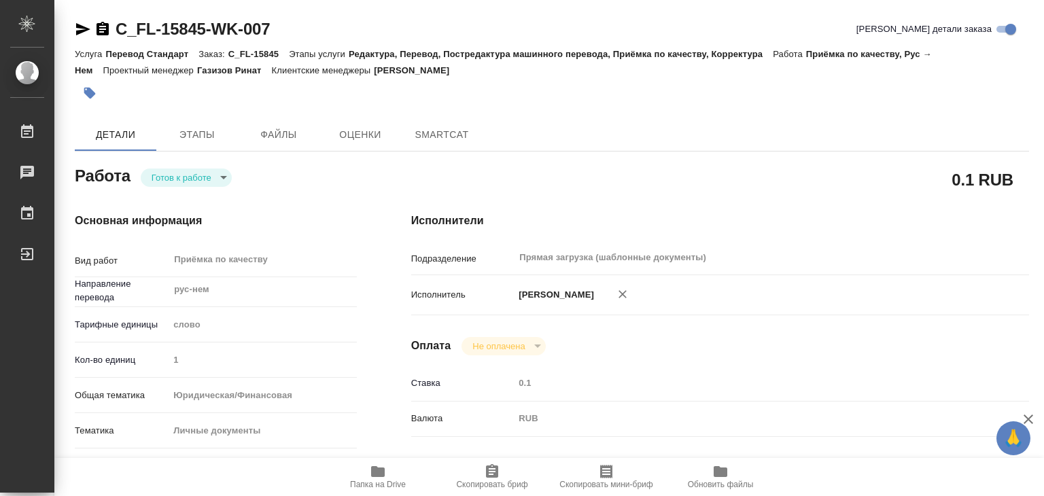
type textarea "x"
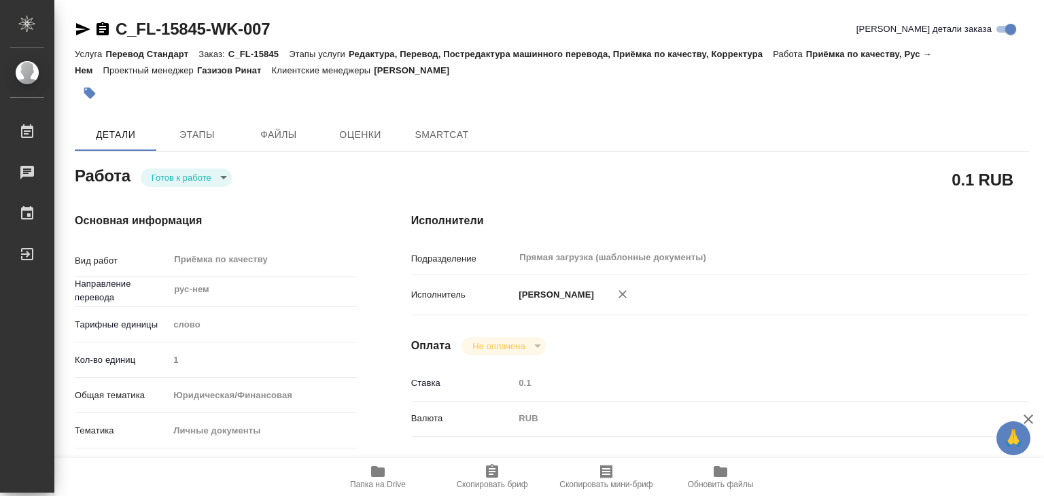
type textarea "x"
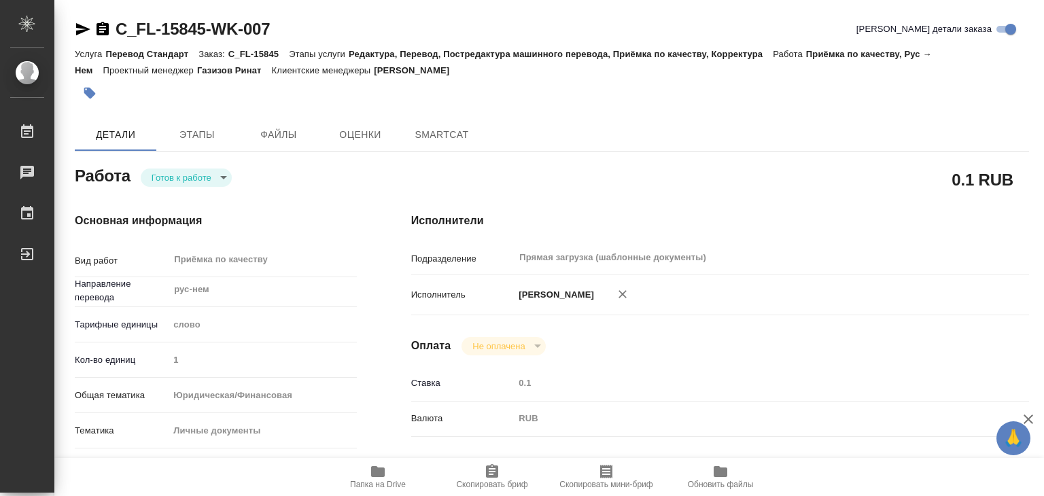
type textarea "x"
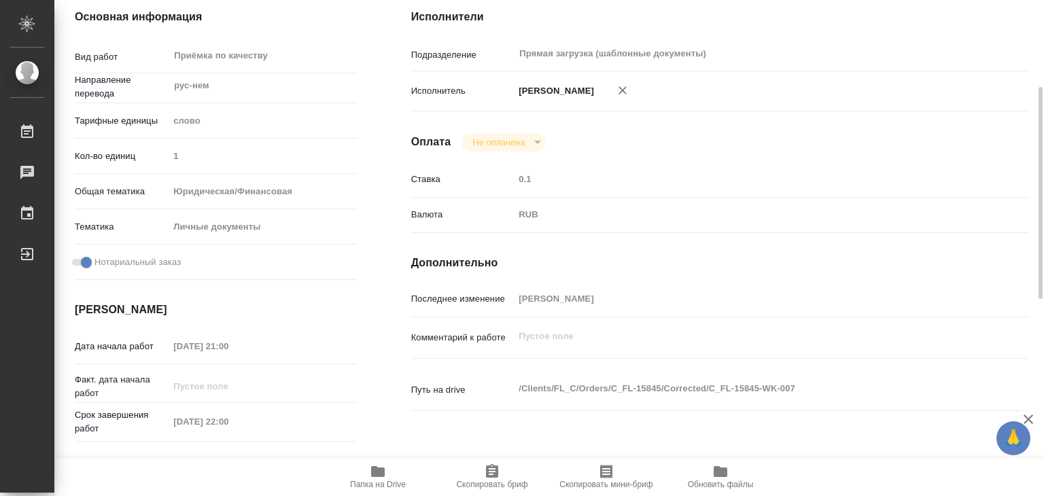
type textarea "x"
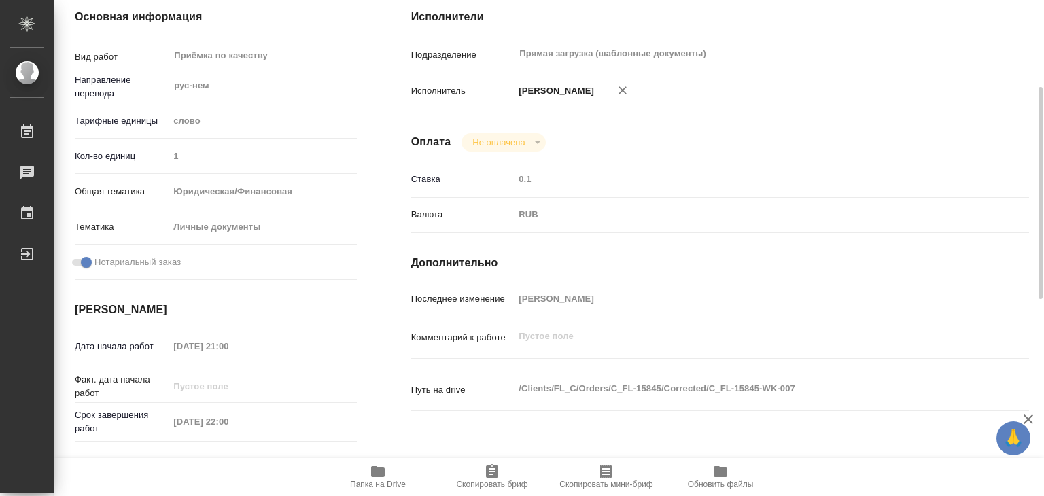
scroll to position [272, 0]
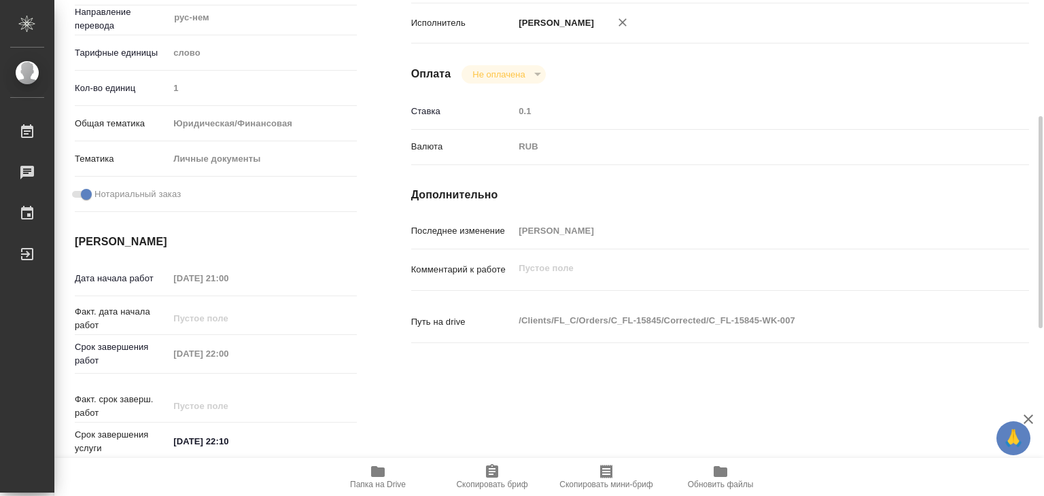
type textarea "x"
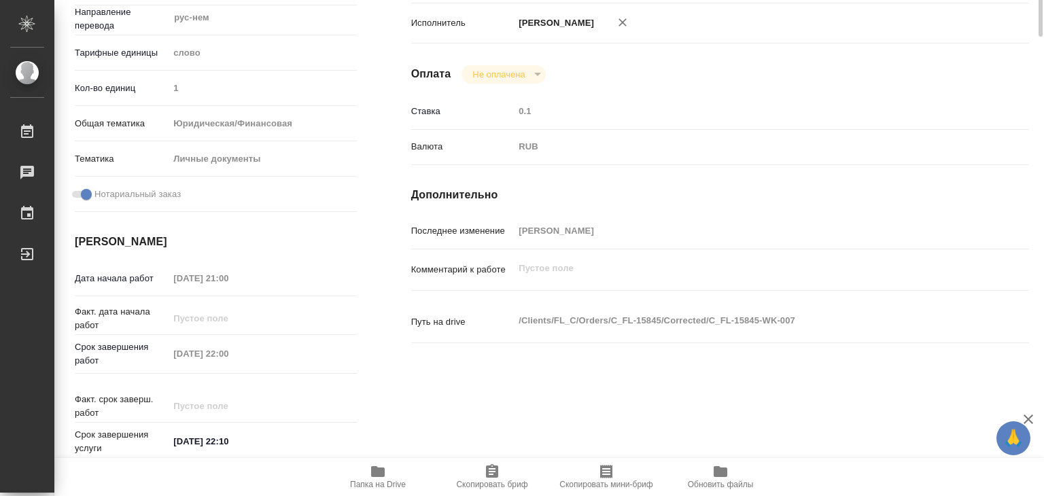
scroll to position [0, 0]
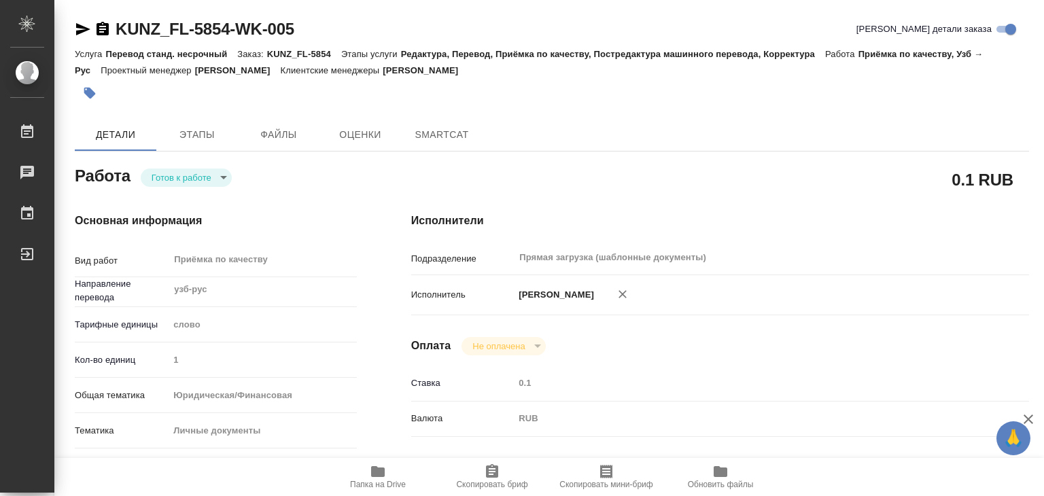
type textarea "x"
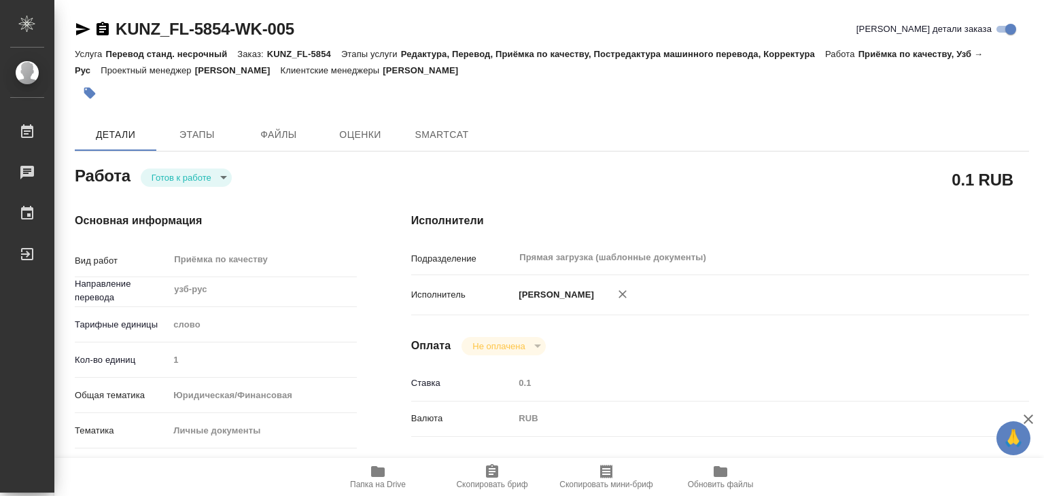
type textarea "x"
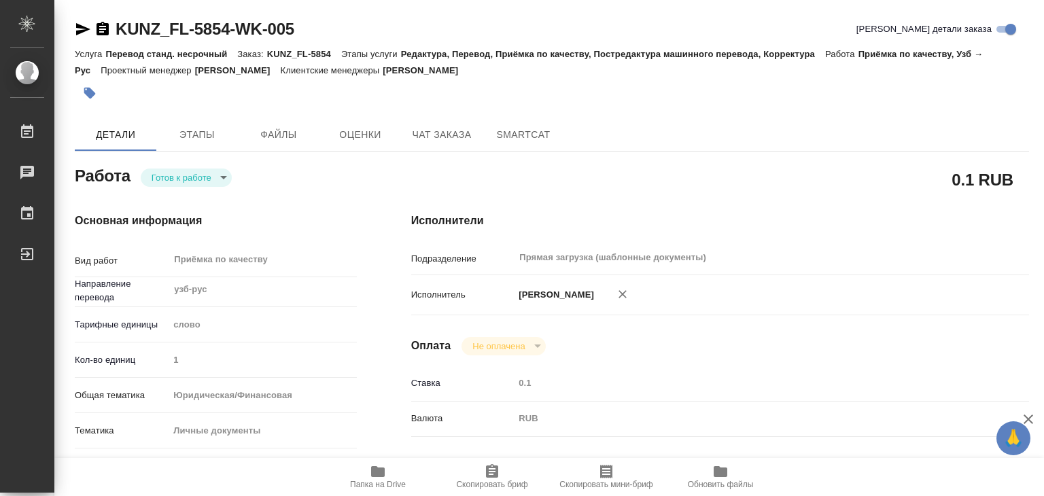
type textarea "x"
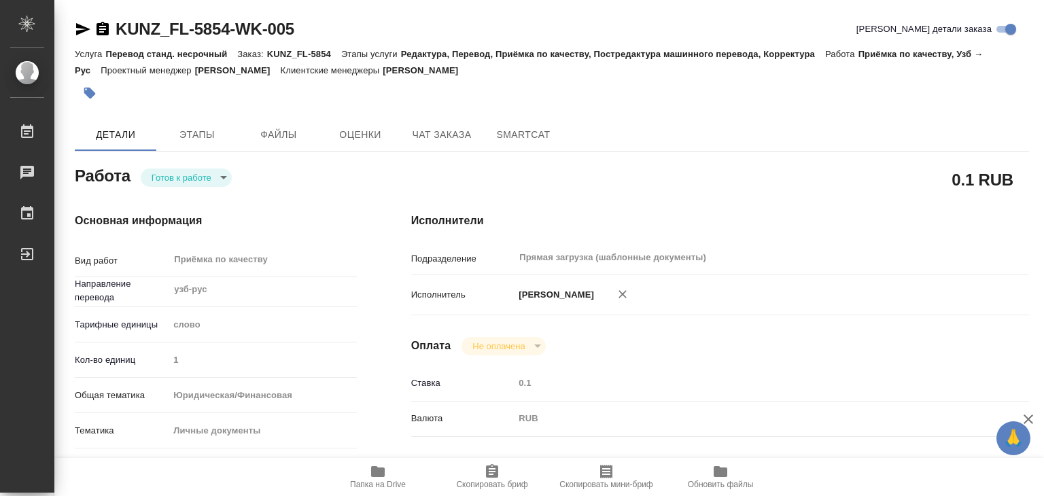
type textarea "x"
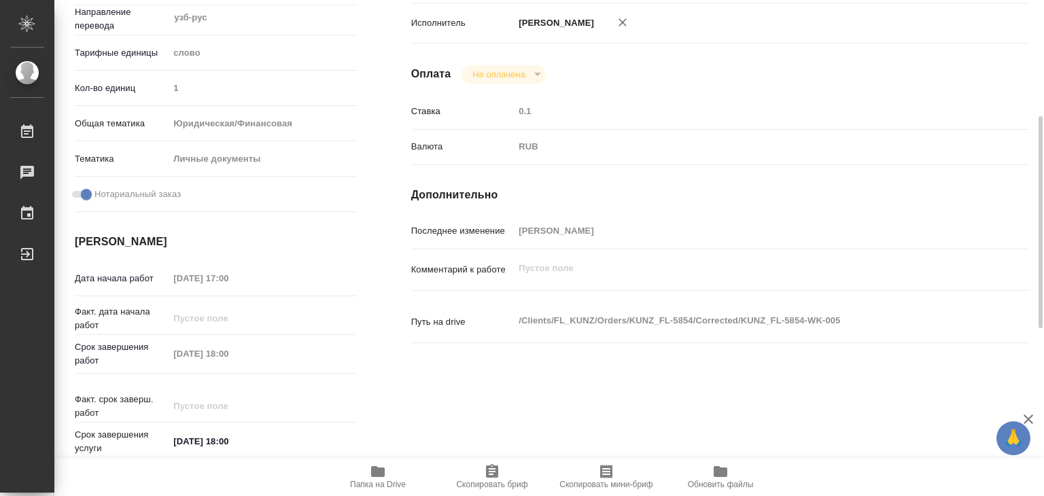
scroll to position [340, 0]
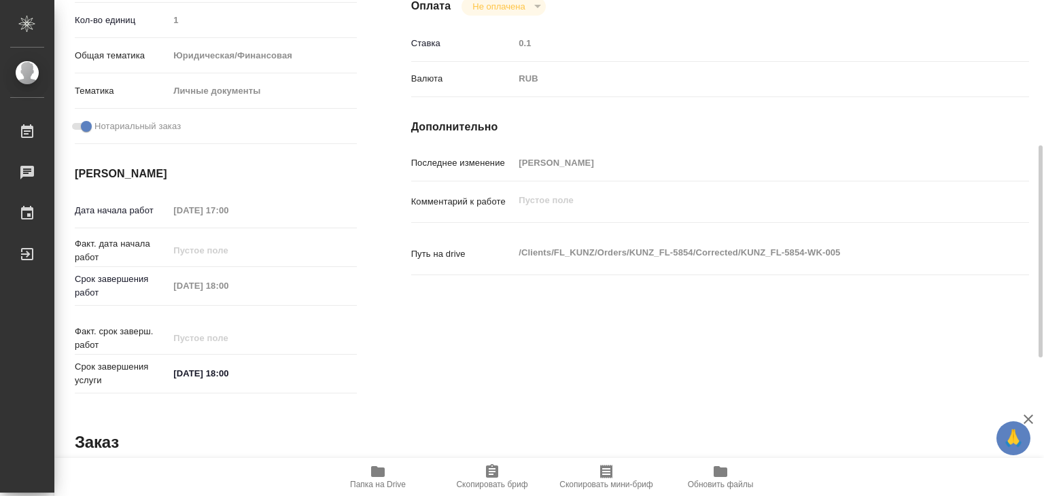
click at [352, 339] on div "Факт. срок заверш. работ" at bounding box center [216, 342] width 282 height 35
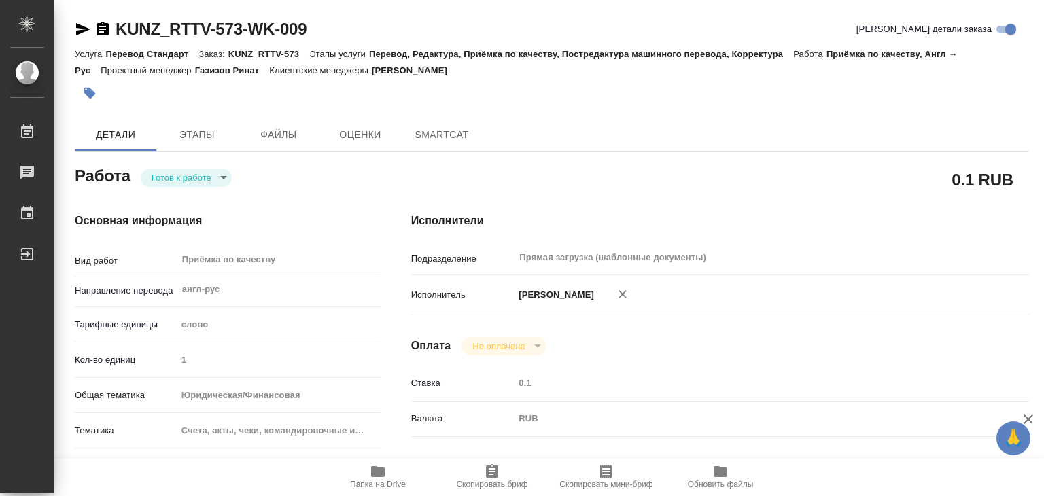
type textarea "x"
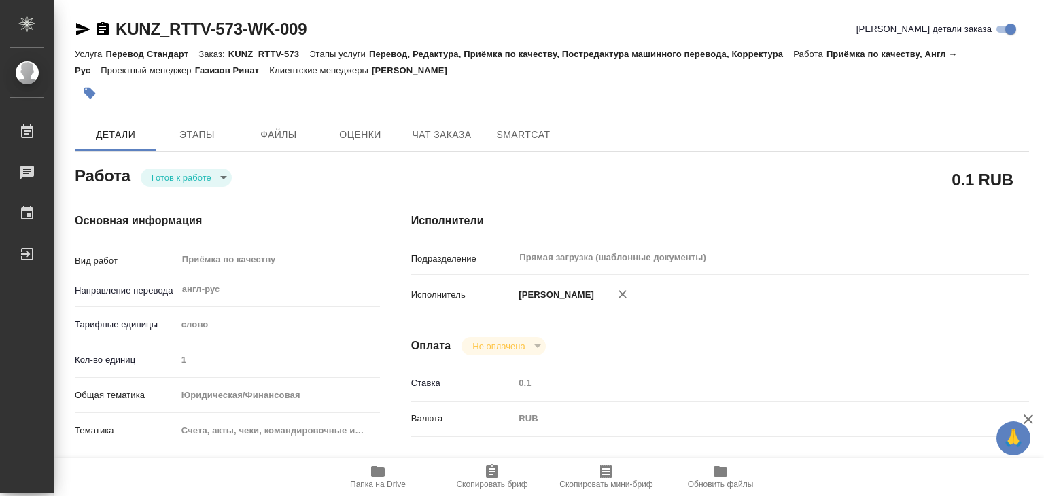
type textarea "x"
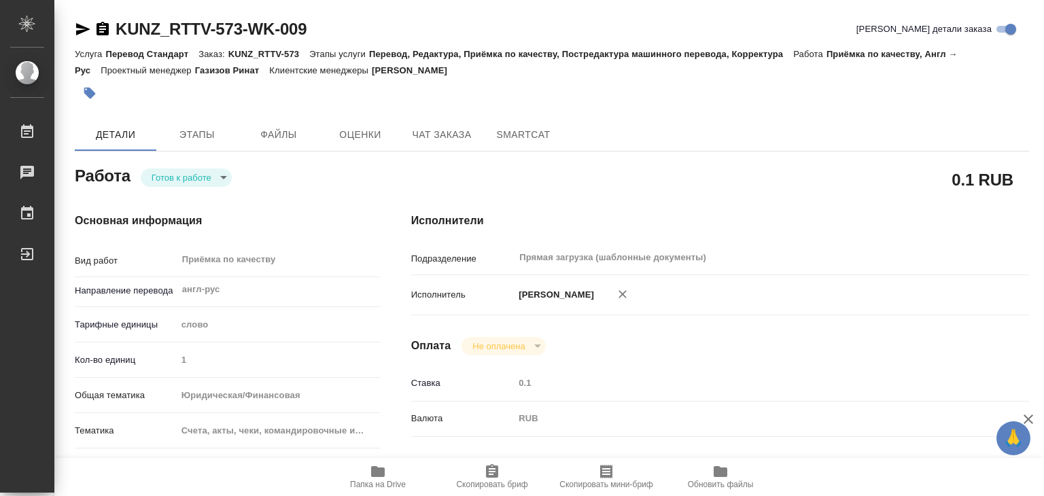
type textarea "x"
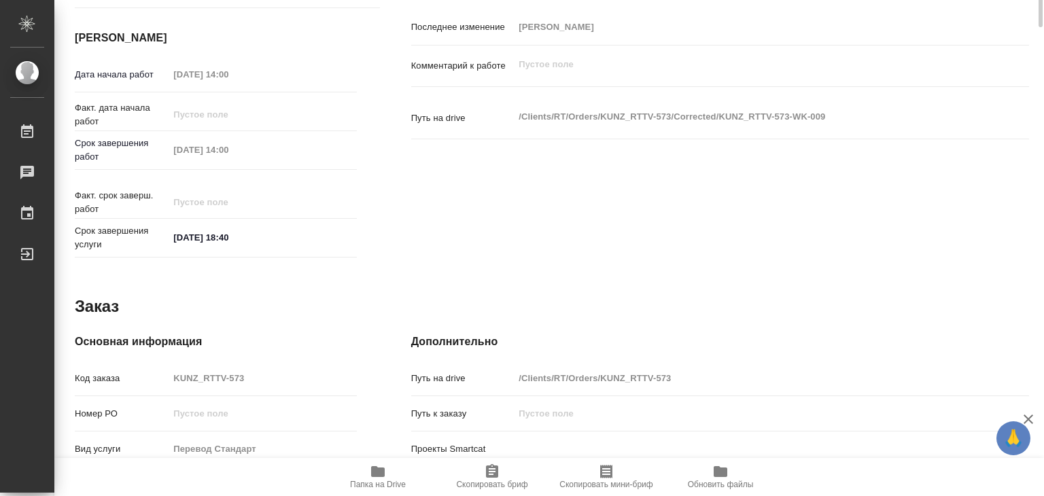
scroll to position [204, 0]
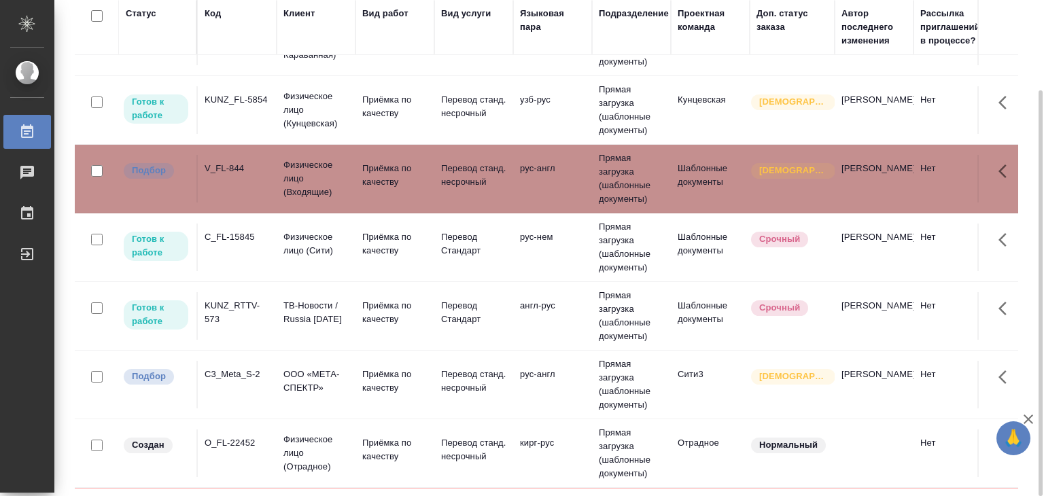
scroll to position [68, 0]
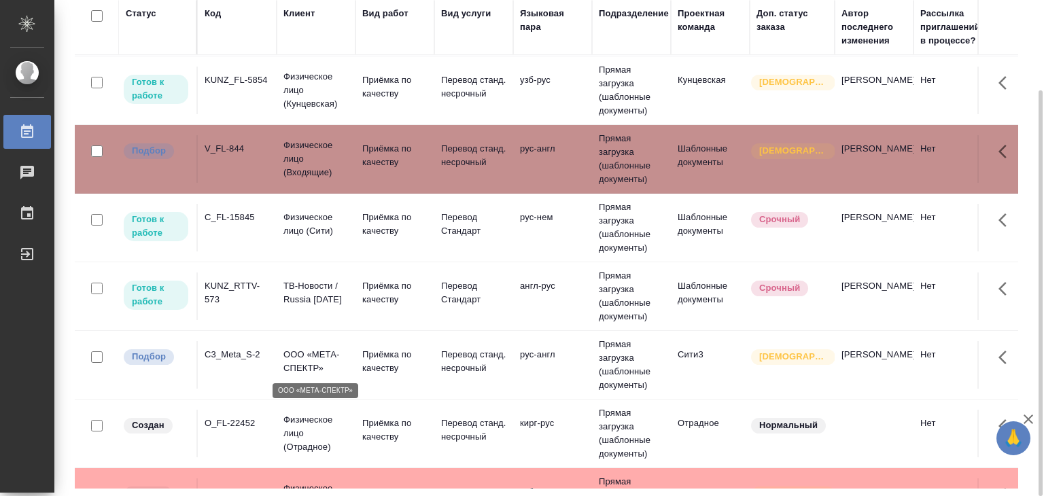
click at [314, 368] on p "ООО «МЕТА-СПЕКТР»" at bounding box center [315, 361] width 65 height 27
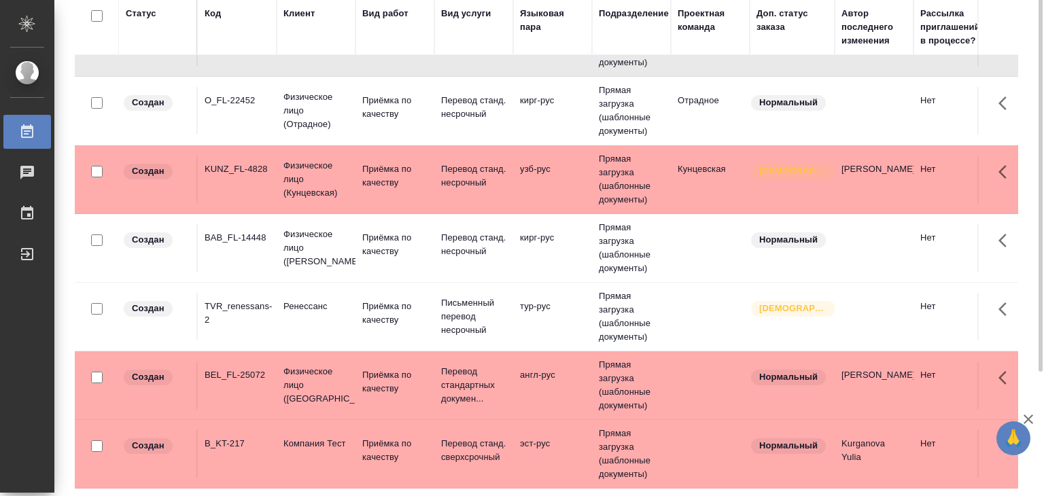
scroll to position [0, 0]
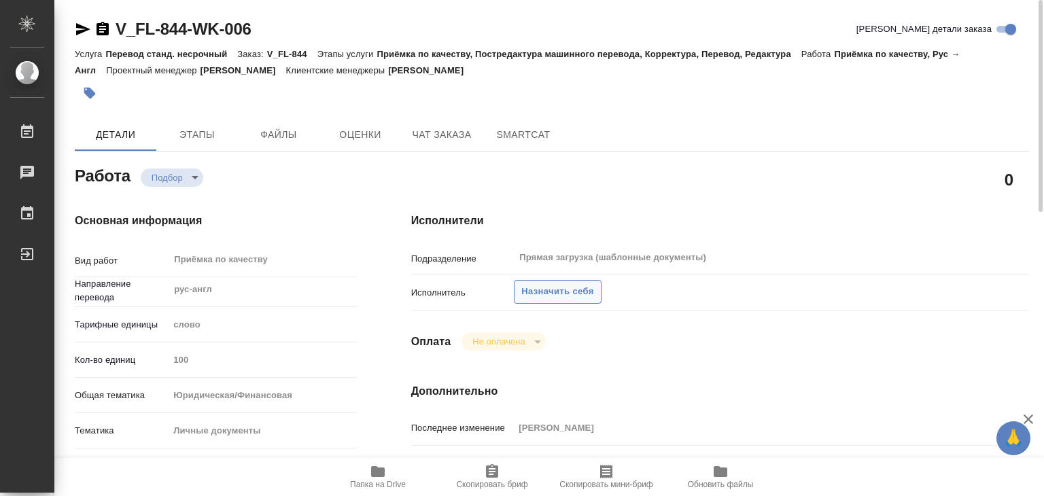
click at [539, 300] on button "Назначить себя" at bounding box center [557, 292] width 87 height 24
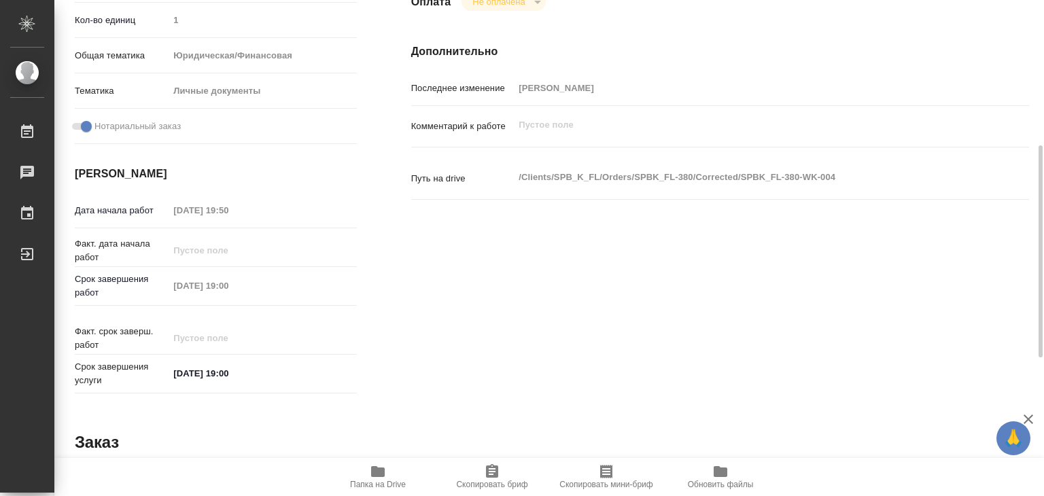
scroll to position [136, 0]
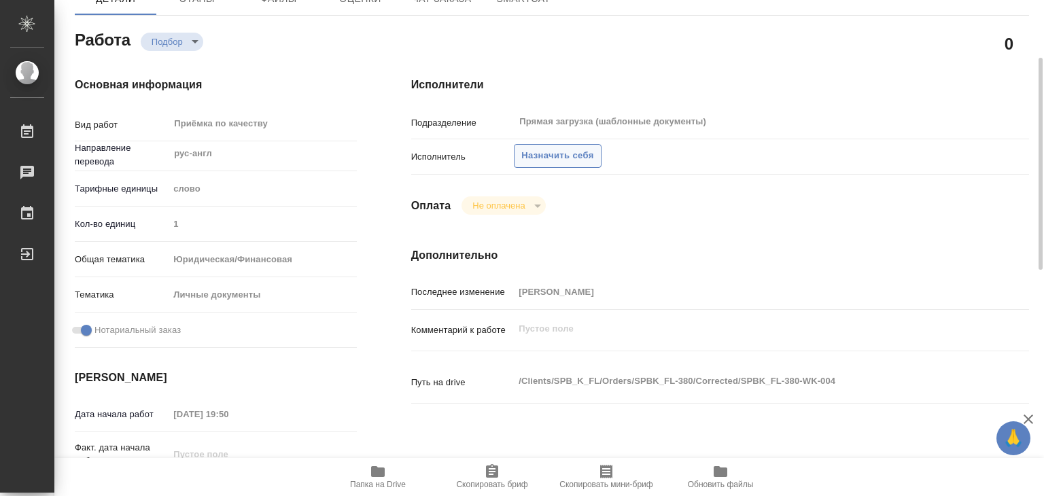
click at [560, 147] on button "Назначить себя" at bounding box center [557, 156] width 87 height 24
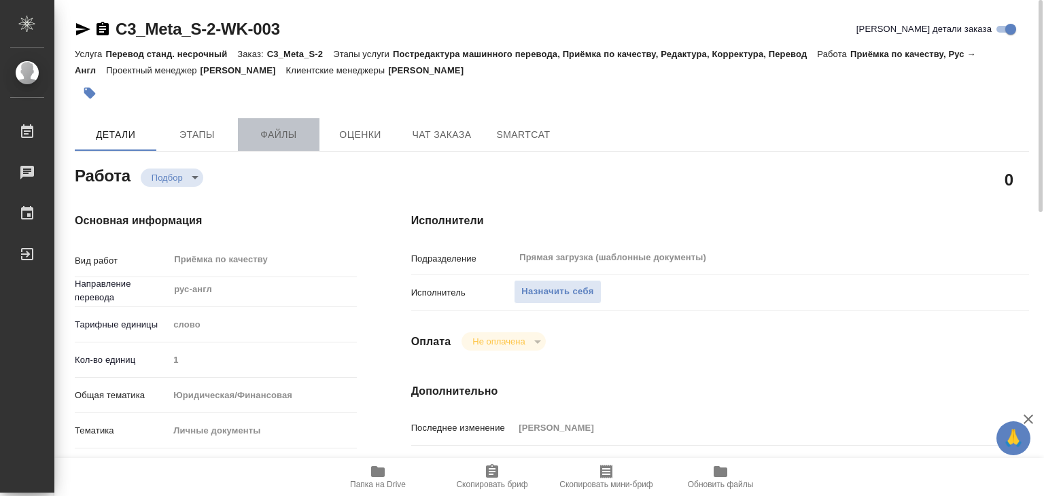
click at [258, 128] on span "Файлы" at bounding box center [278, 134] width 65 height 17
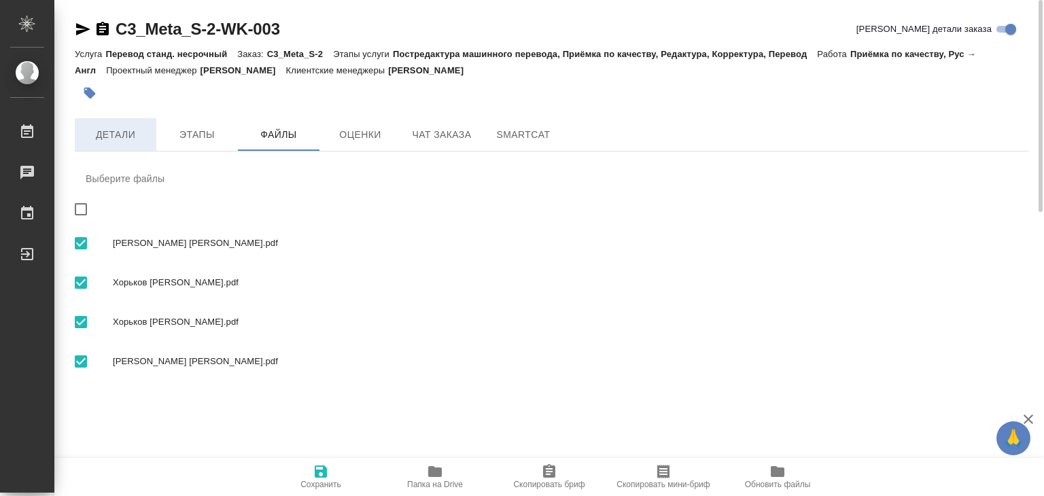
click at [103, 133] on span "Детали" at bounding box center [115, 134] width 65 height 17
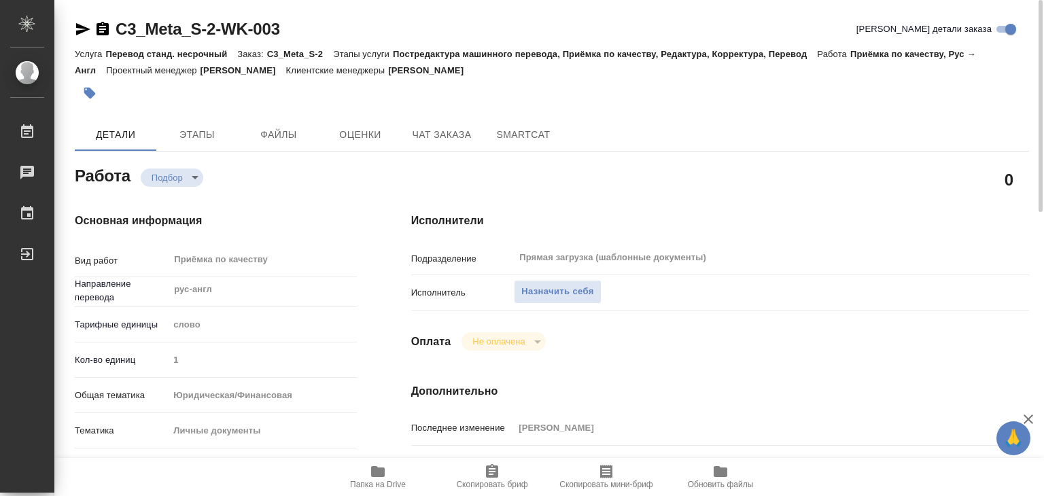
type textarea "x"
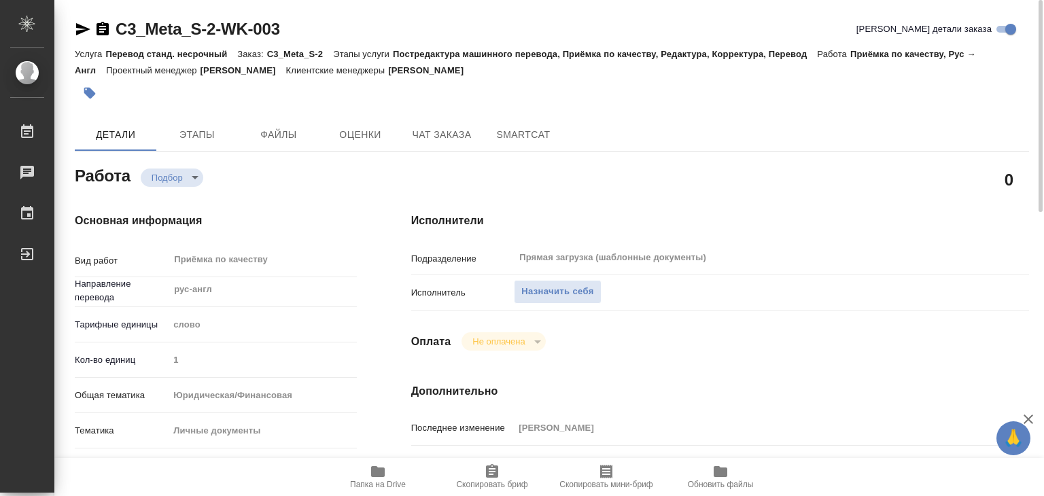
type textarea "x"
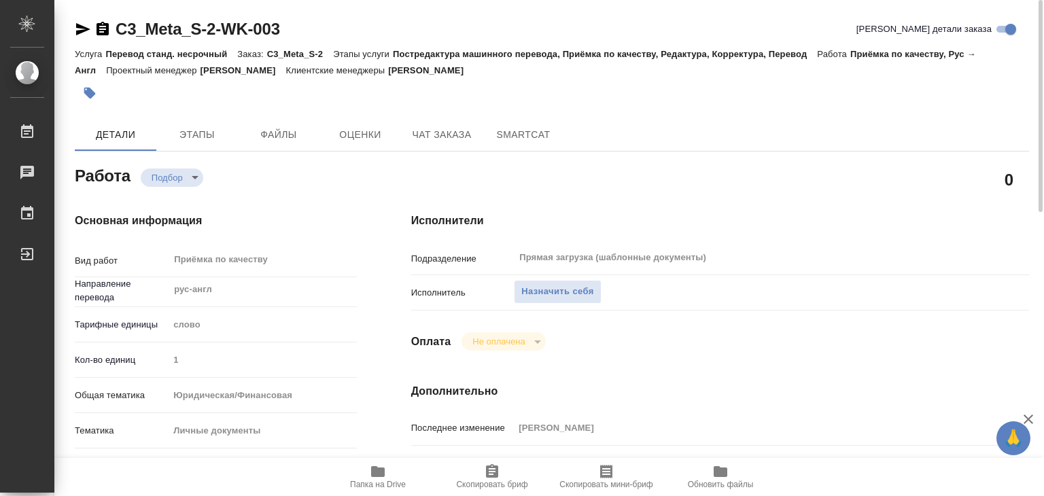
type textarea "x"
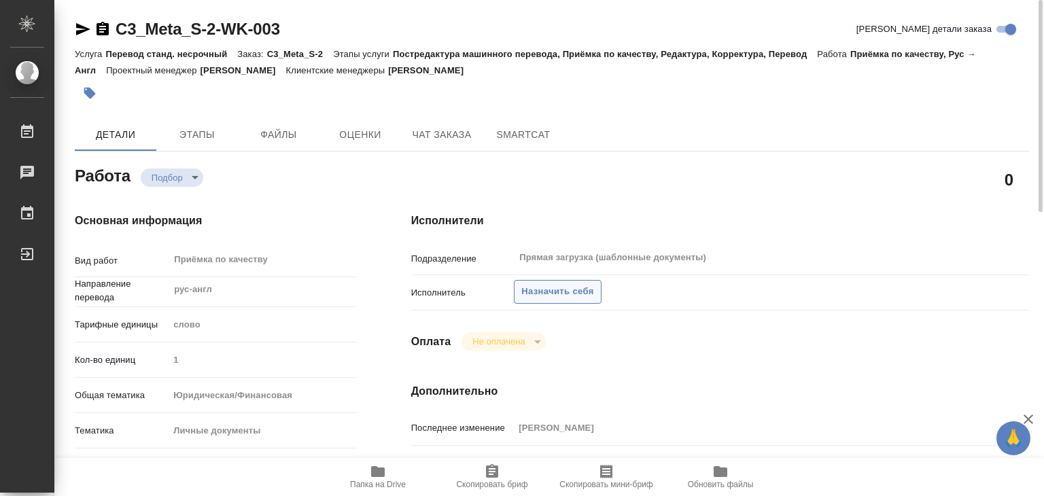
click at [554, 297] on span "Назначить себя" at bounding box center [557, 292] width 72 height 16
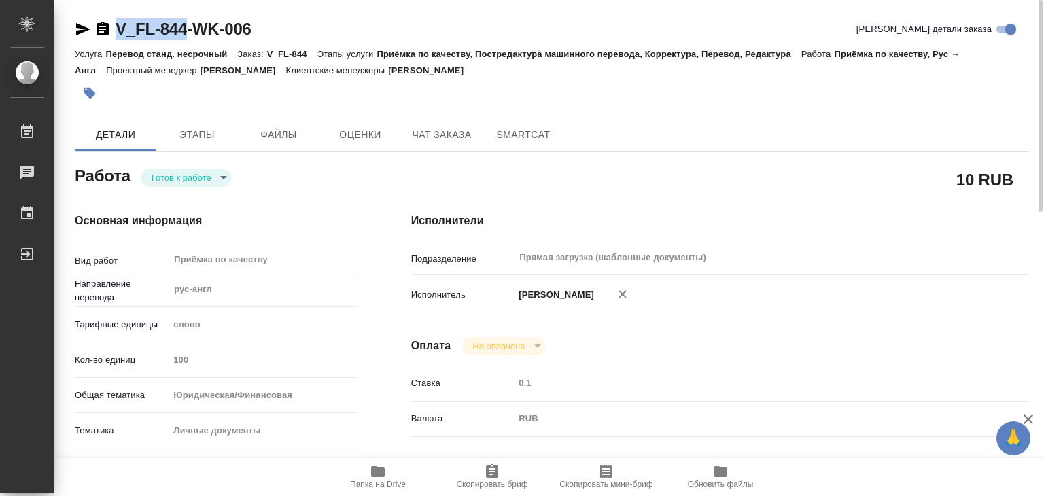
drag, startPoint x: 109, startPoint y: 17, endPoint x: 186, endPoint y: 22, distance: 77.6
copy link "V_FL-844"
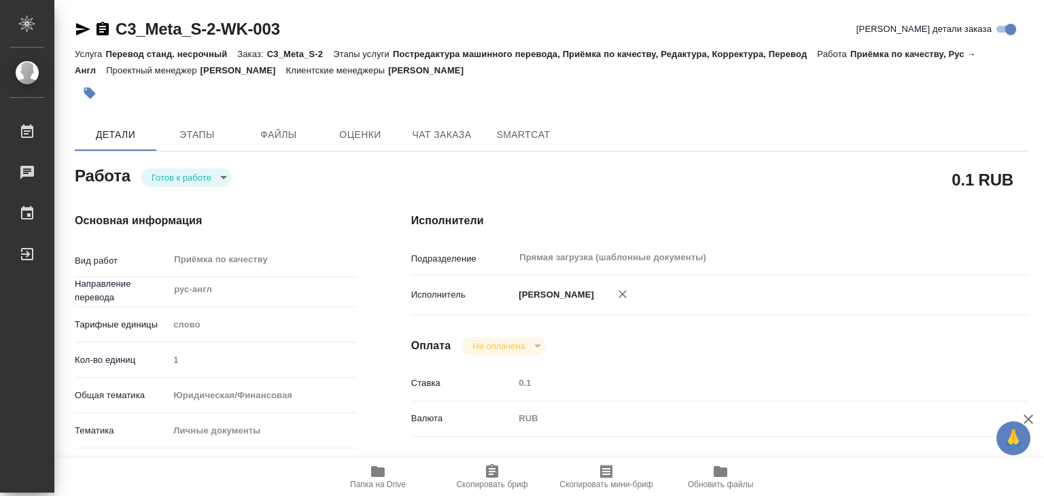
type textarea "x"
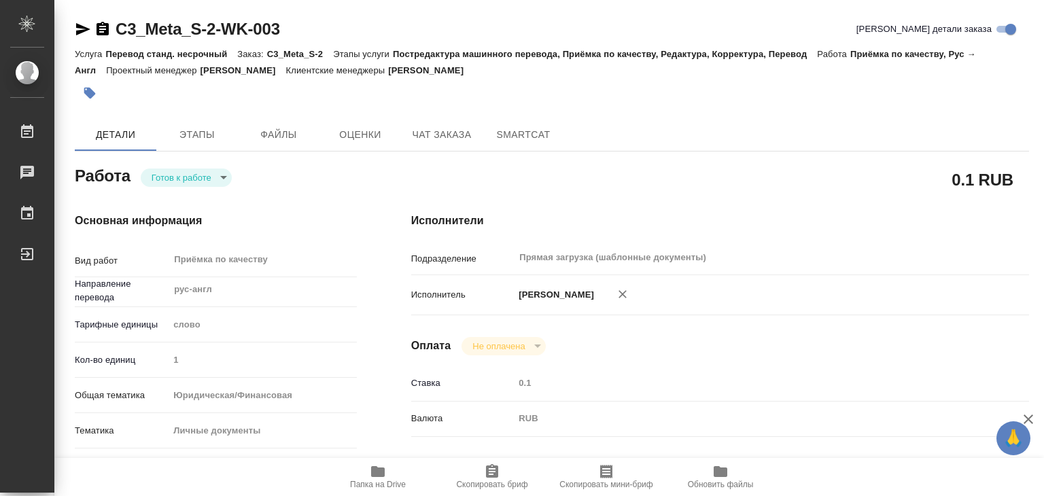
type textarea "x"
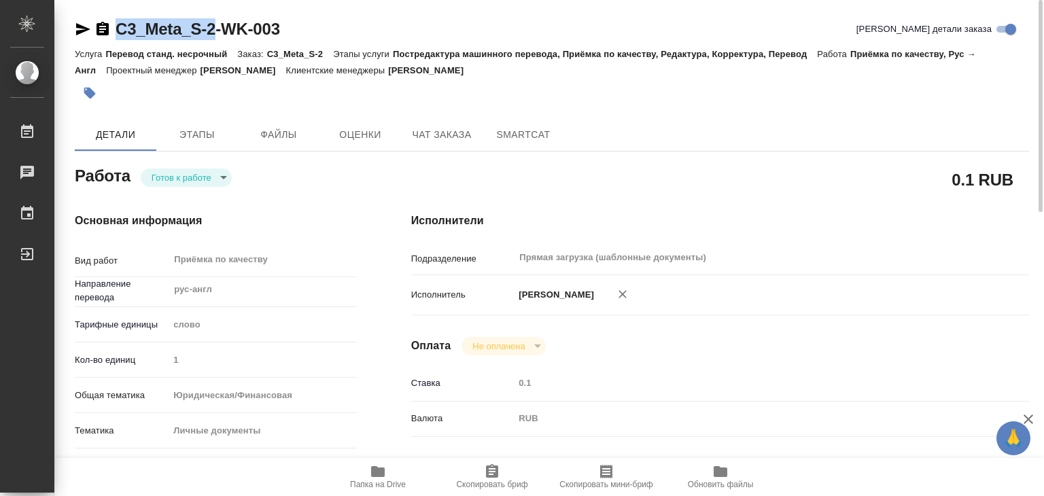
drag, startPoint x: 111, startPoint y: 14, endPoint x: 217, endPoint y: 20, distance: 106.8
copy link "C3_Meta_S-2"
type textarea "x"
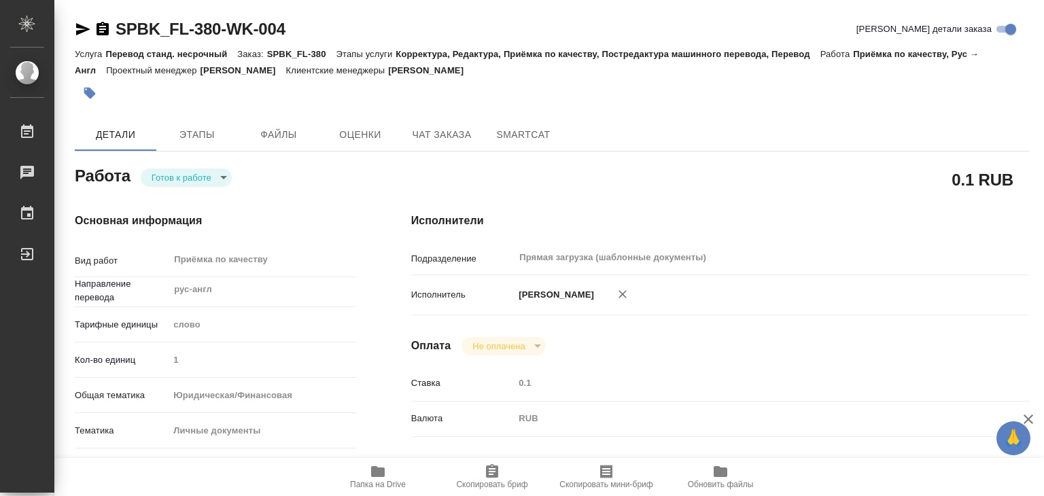
type textarea "x"
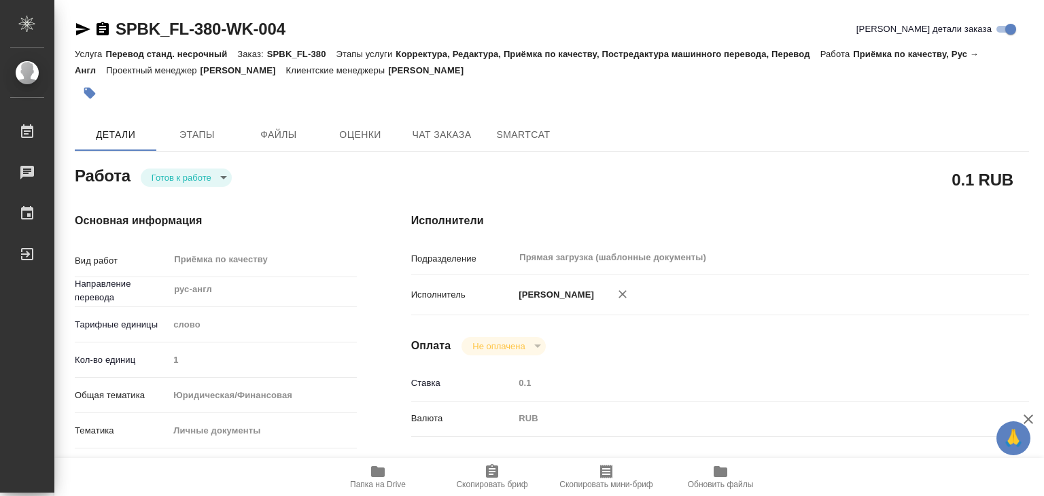
type textarea "x"
drag, startPoint x: 105, startPoint y: 11, endPoint x: 217, endPoint y: 31, distance: 114.6
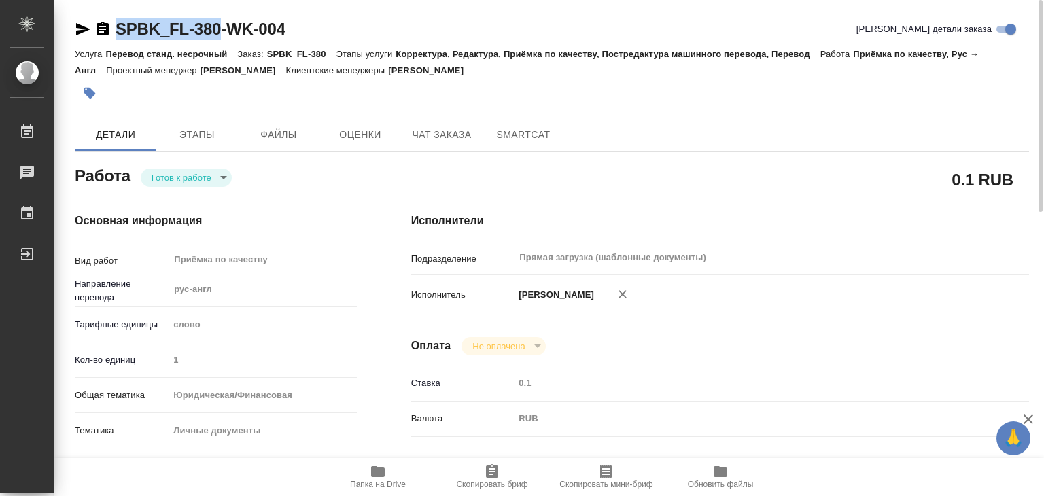
copy link "SPBK_FL-380"
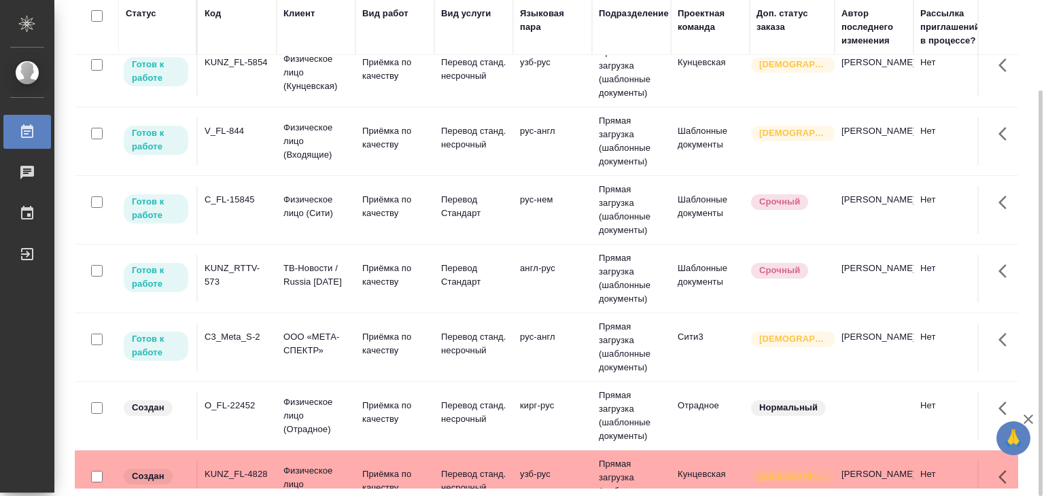
scroll to position [68, 0]
